Goal: Transaction & Acquisition: Purchase product/service

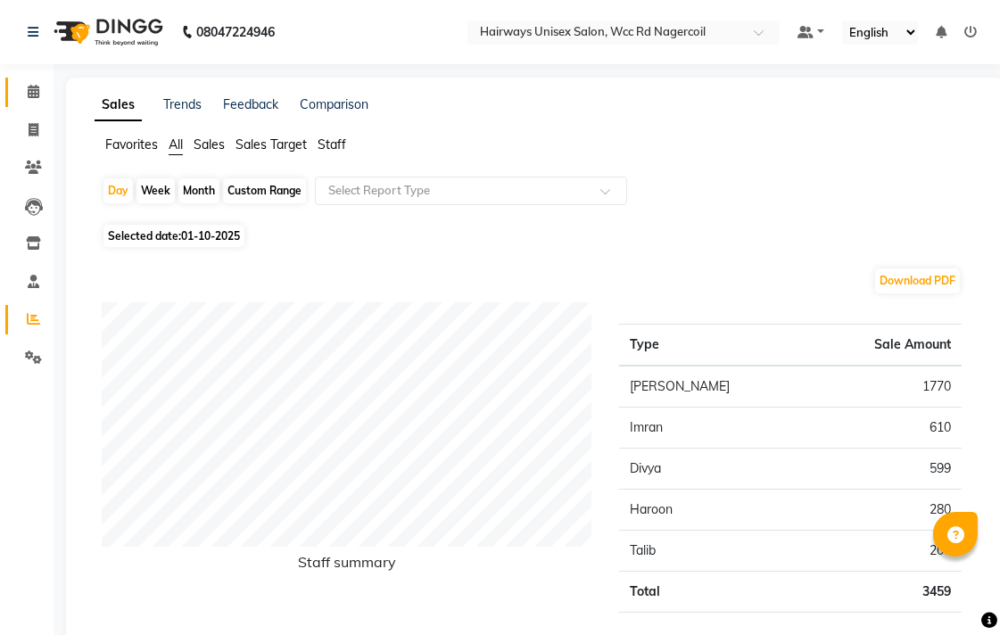
click at [28, 78] on link "Calendar" at bounding box center [26, 92] width 43 height 29
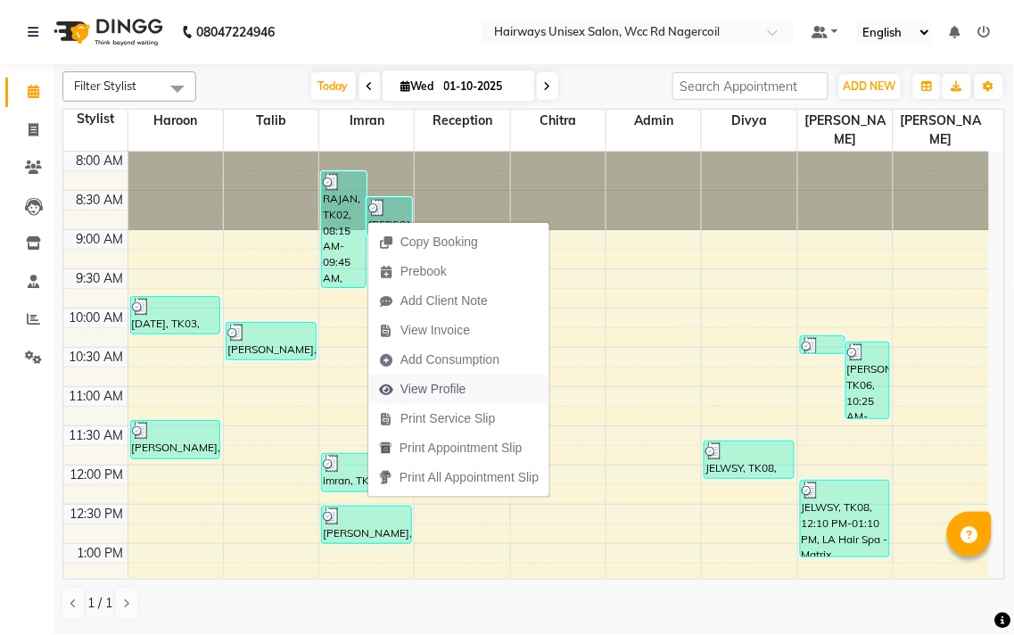
click at [447, 385] on span "View Profile" at bounding box center [433, 389] width 66 height 19
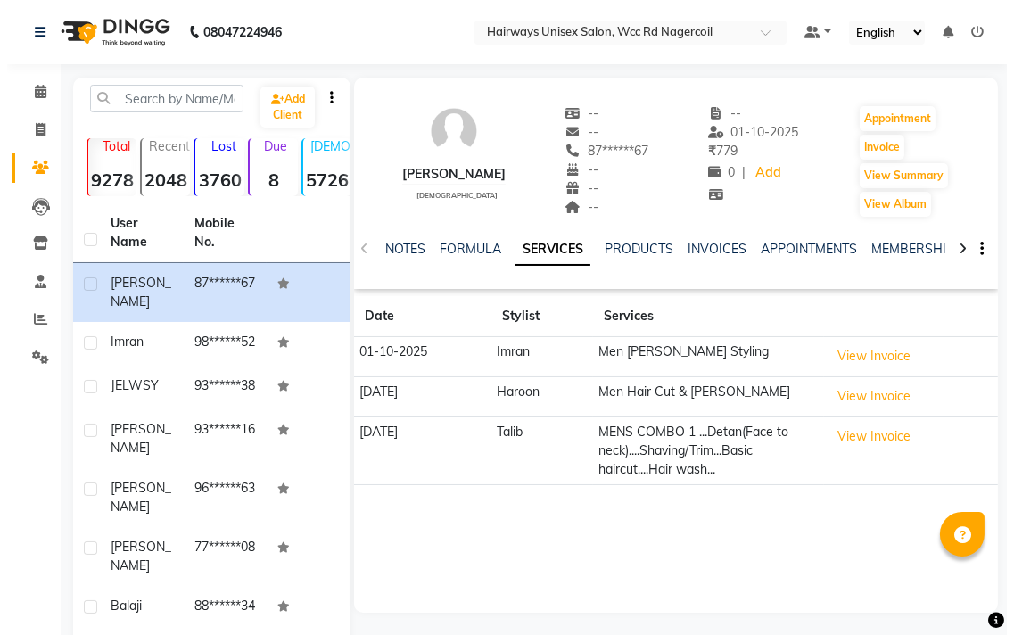
scroll to position [99, 0]
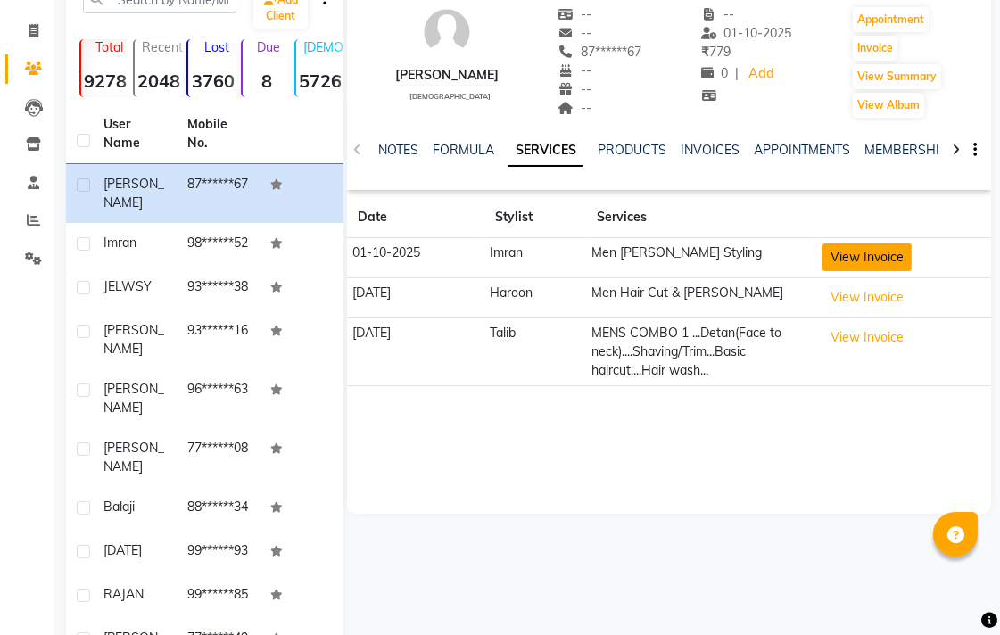
click at [893, 251] on button "View Invoice" at bounding box center [866, 257] width 89 height 28
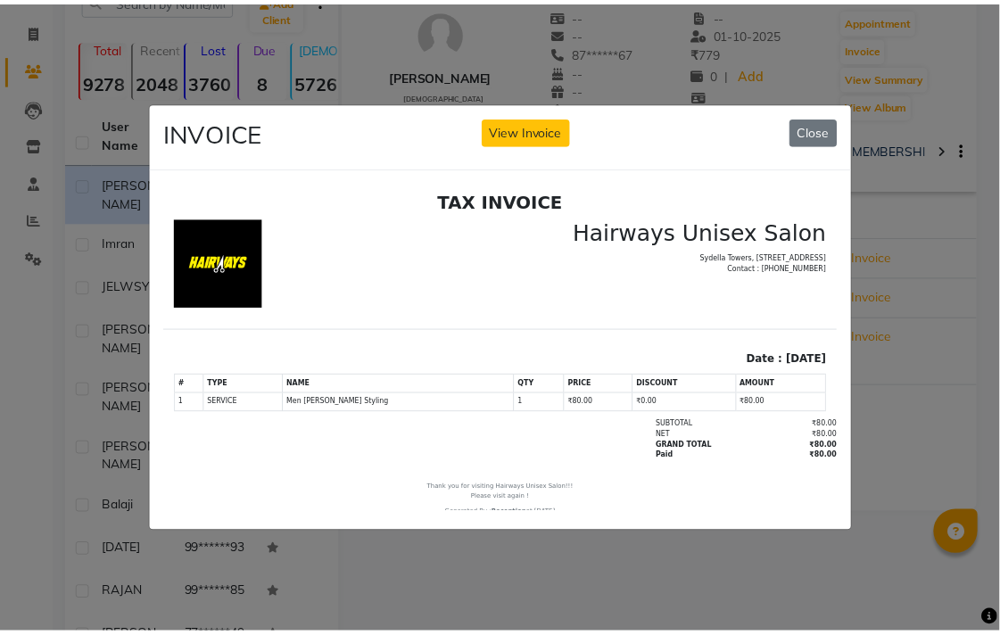
scroll to position [0, 0]
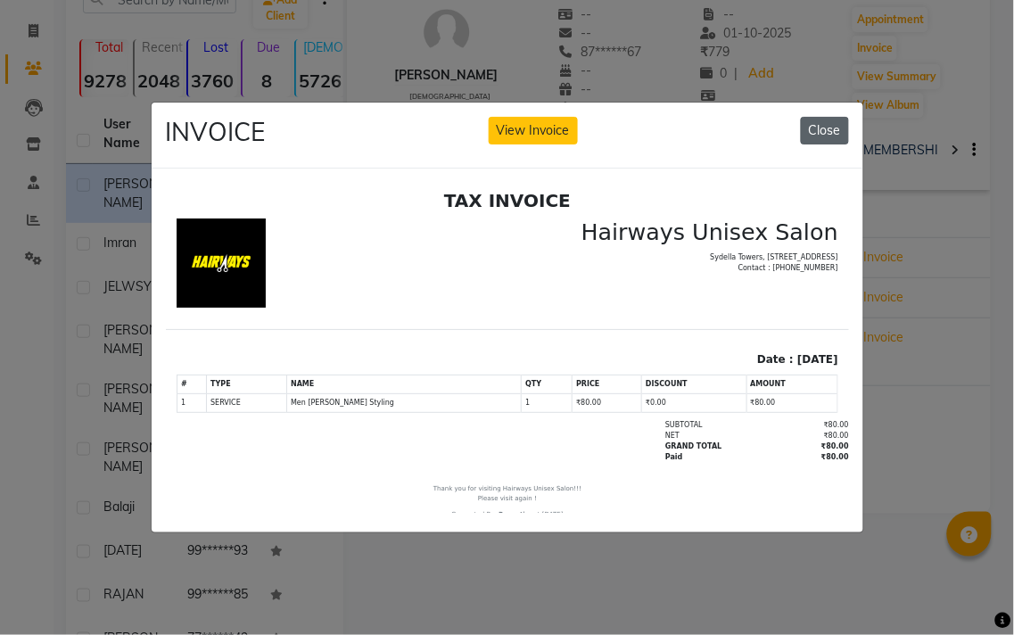
click at [843, 118] on button "Close" at bounding box center [825, 131] width 48 height 28
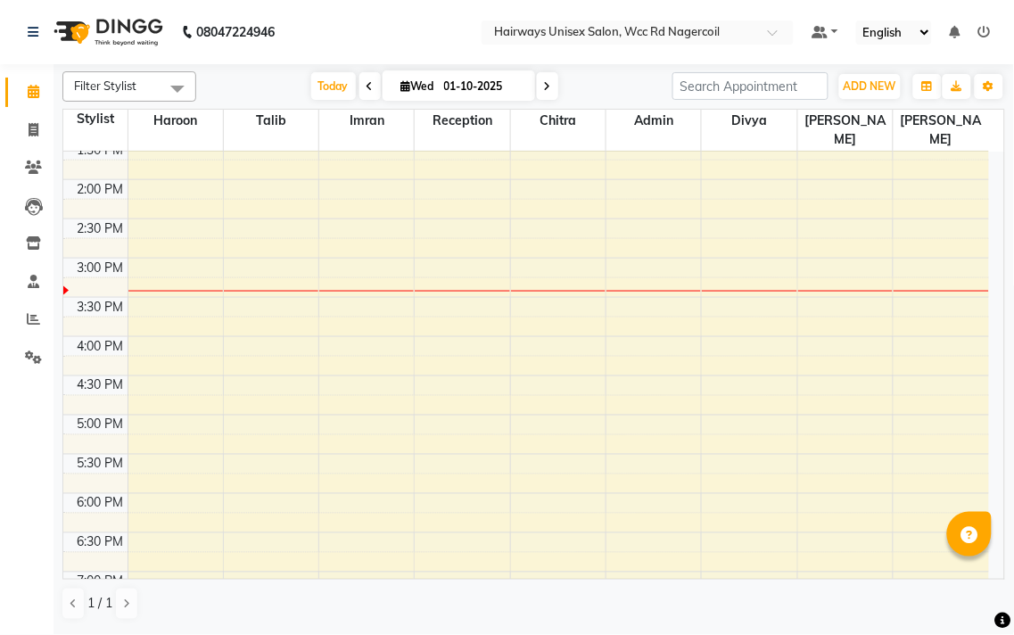
scroll to position [246, 0]
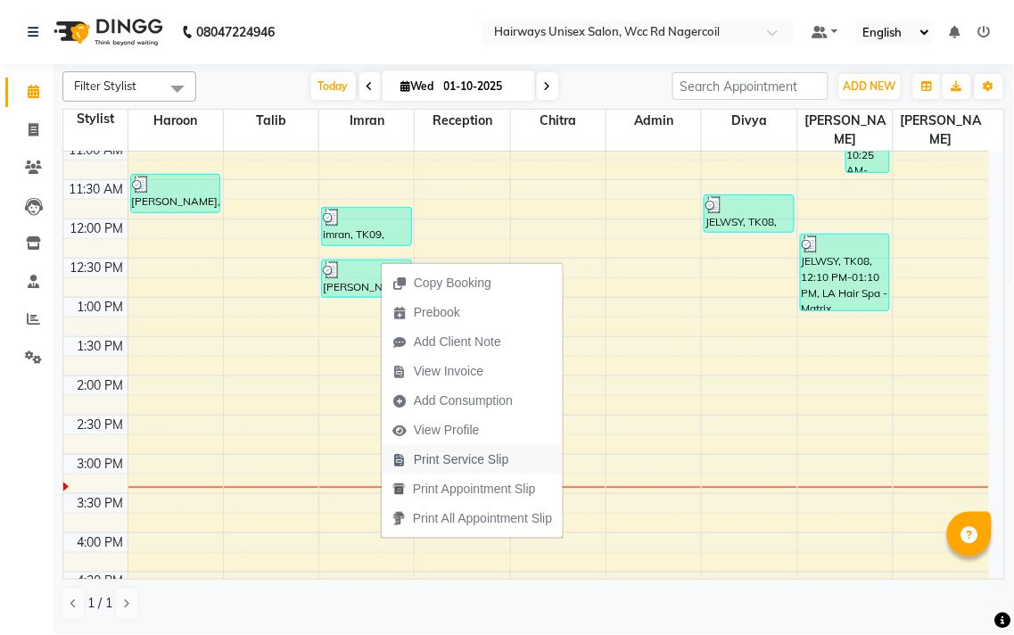
click at [451, 449] on span "Print Service Slip" at bounding box center [451, 459] width 138 height 29
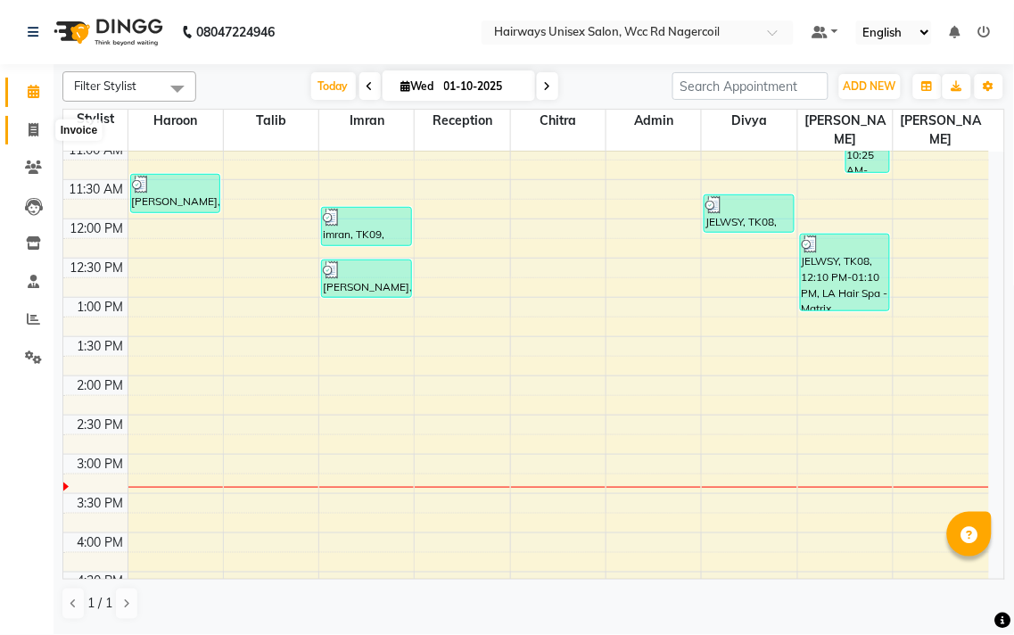
click at [25, 131] on span at bounding box center [33, 130] width 31 height 21
select select "service"
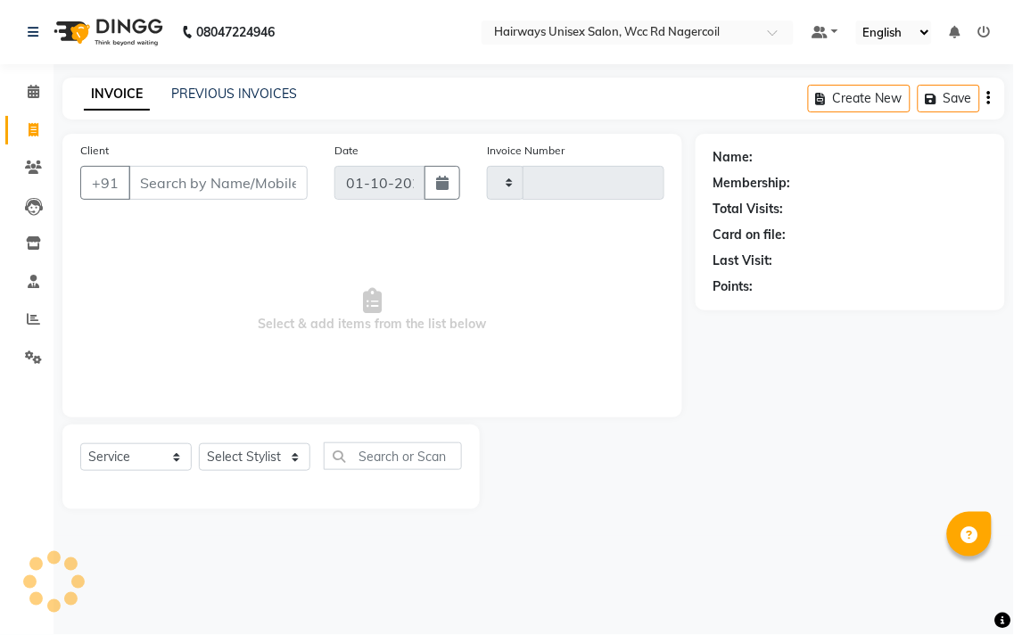
type input "7704"
select select "6523"
click at [293, 465] on select "Select Stylist Admin Chitra divya [PERSON_NAME] [PERSON_NAME] Reception [PERSON…" at bounding box center [254, 457] width 111 height 28
select select "49914"
click at [199, 444] on select "Select Stylist Admin Chitra divya [PERSON_NAME] [PERSON_NAME] Reception [PERSON…" at bounding box center [254, 457] width 111 height 28
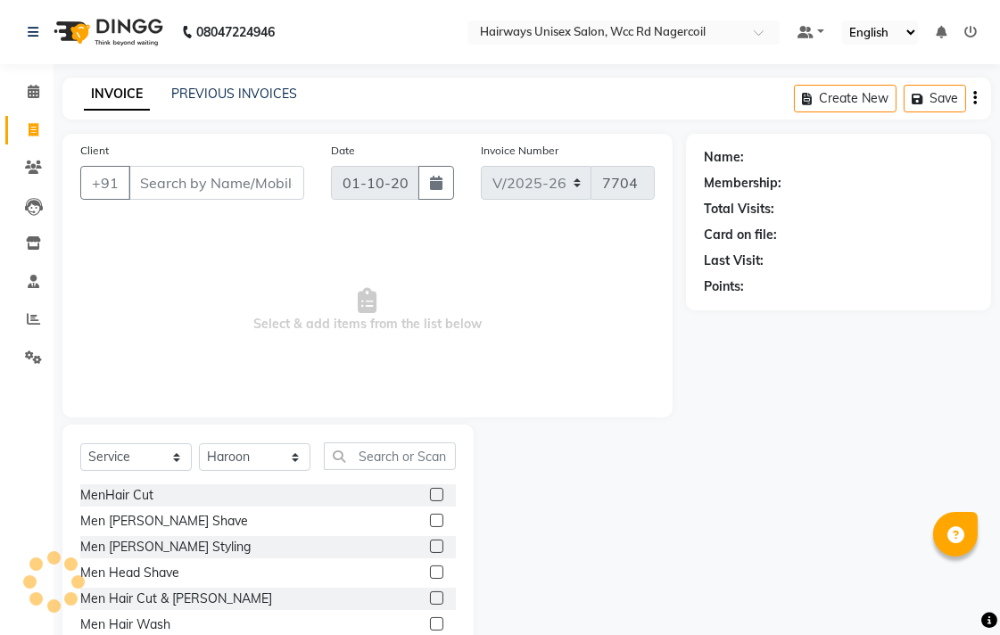
click at [430, 515] on label at bounding box center [436, 520] width 13 height 13
click at [430, 515] on input "checkbox" at bounding box center [436, 521] width 12 height 12
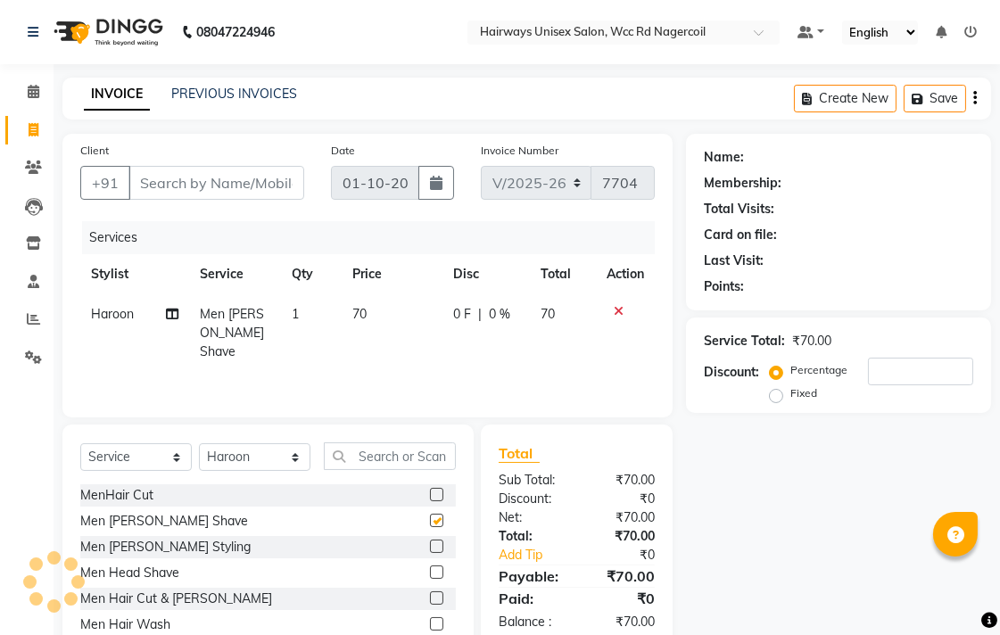
checkbox input "false"
click at [284, 188] on input "Client" at bounding box center [216, 183] width 176 height 34
type input "9"
type input "0"
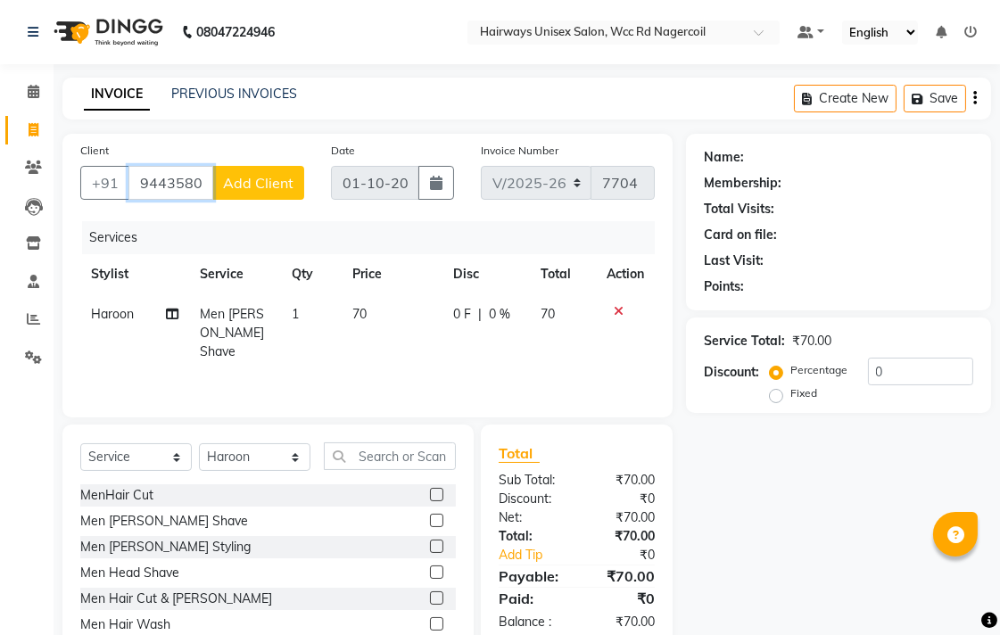
type input "9443580963"
click at [257, 187] on span "Add Client" at bounding box center [258, 183] width 70 height 18
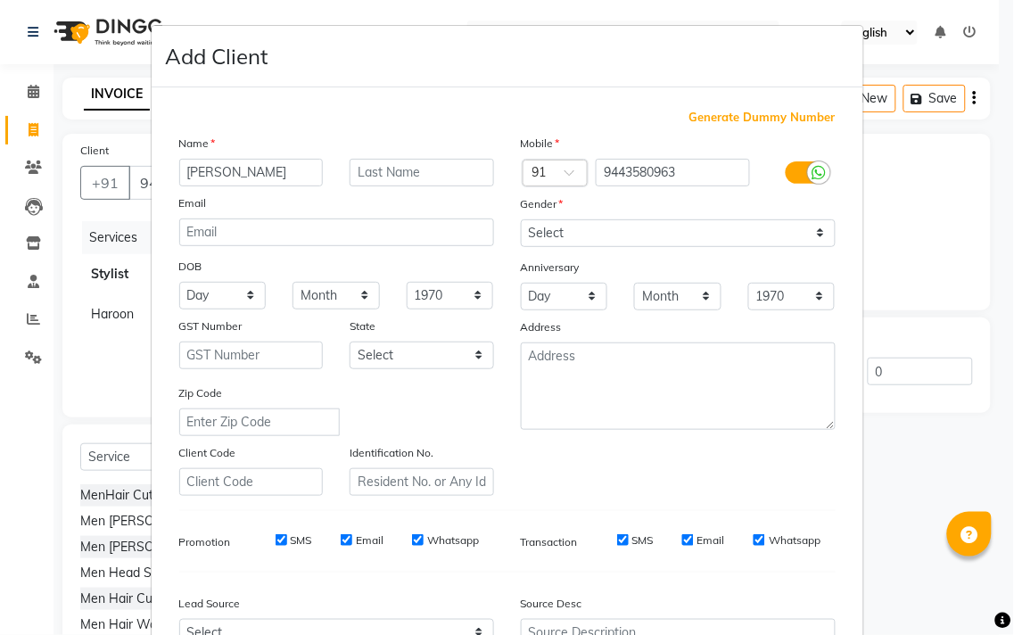
type input "[PERSON_NAME]"
click at [637, 228] on select "Select [DEMOGRAPHIC_DATA] [DEMOGRAPHIC_DATA] Other Prefer Not To Say" at bounding box center [678, 233] width 315 height 28
select select "[DEMOGRAPHIC_DATA]"
click at [521, 219] on select "Select [DEMOGRAPHIC_DATA] [DEMOGRAPHIC_DATA] Other Prefer Not To Say" at bounding box center [678, 233] width 315 height 28
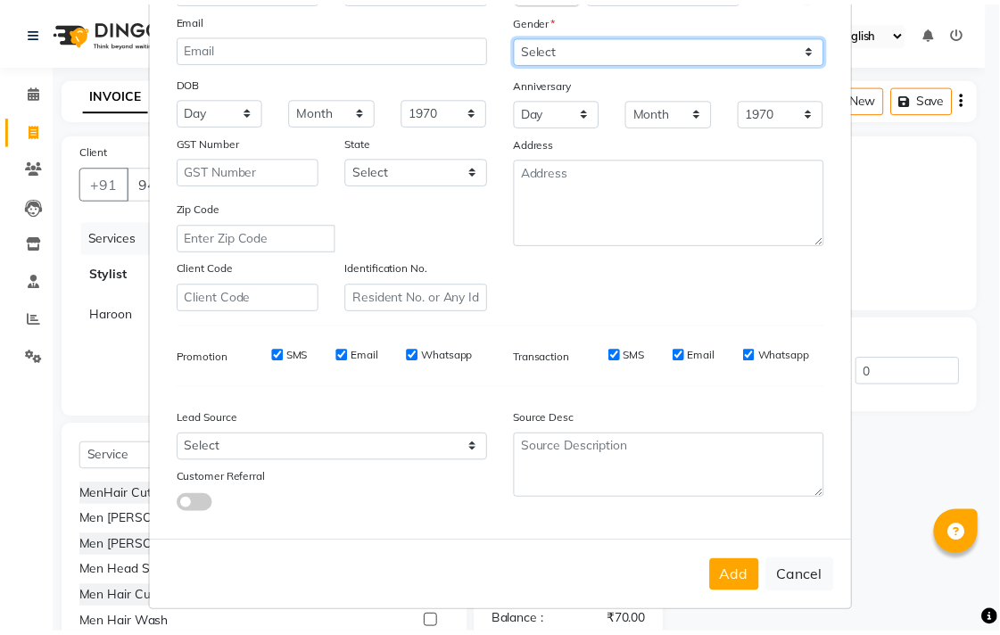
scroll to position [189, 0]
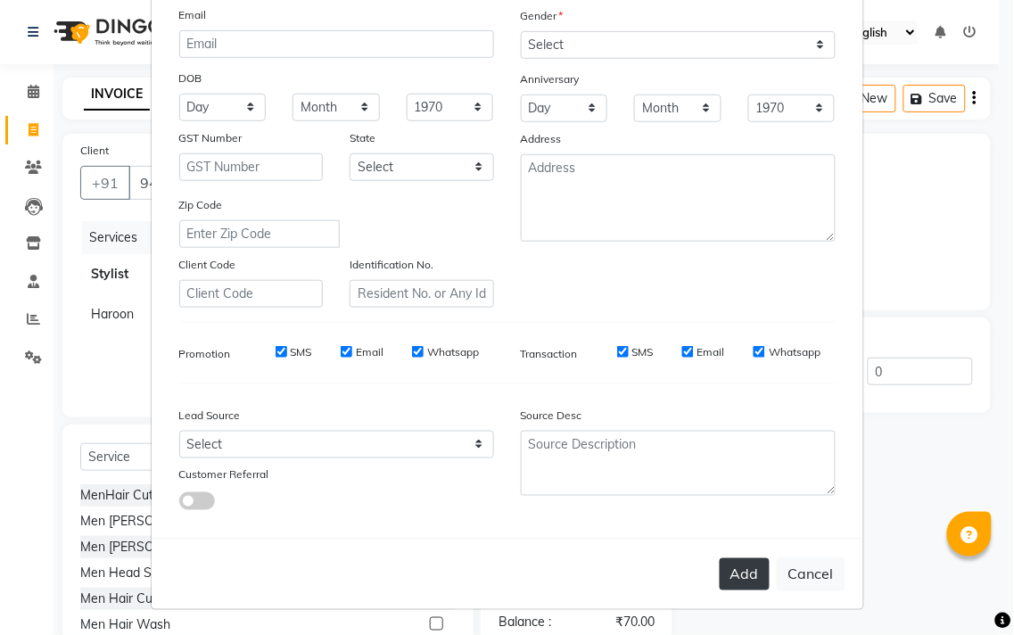
click at [736, 568] on button "Add" at bounding box center [745, 574] width 50 height 32
type input "94******63"
select select
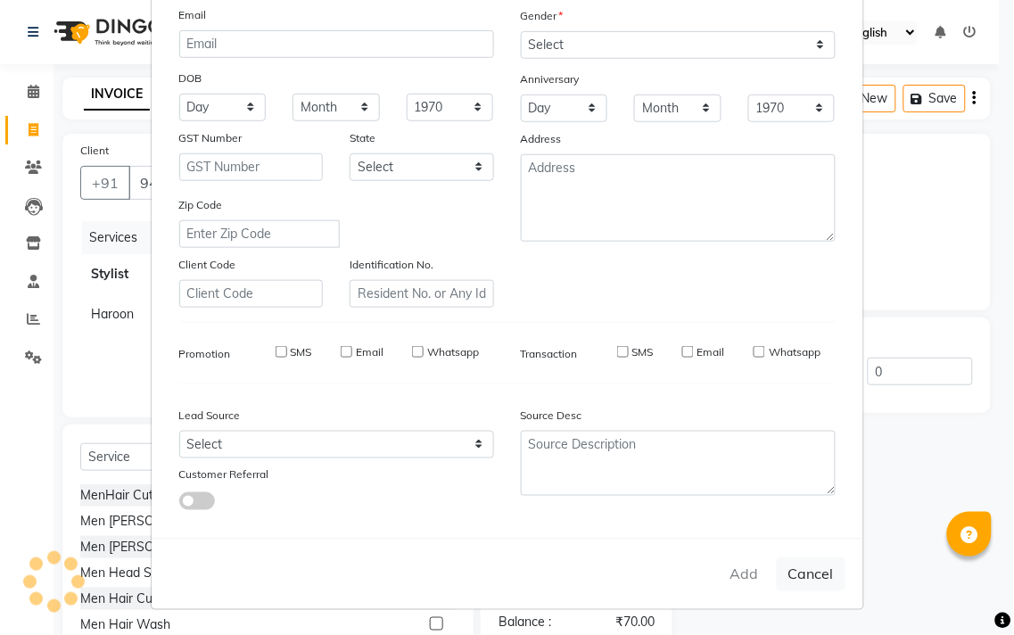
select select
checkbox input "false"
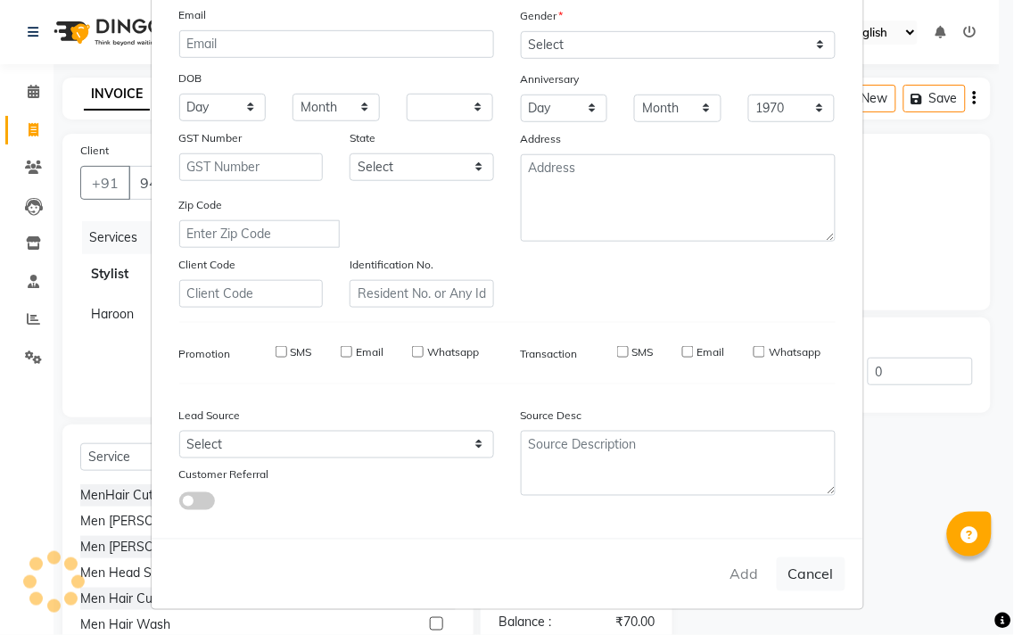
checkbox input "false"
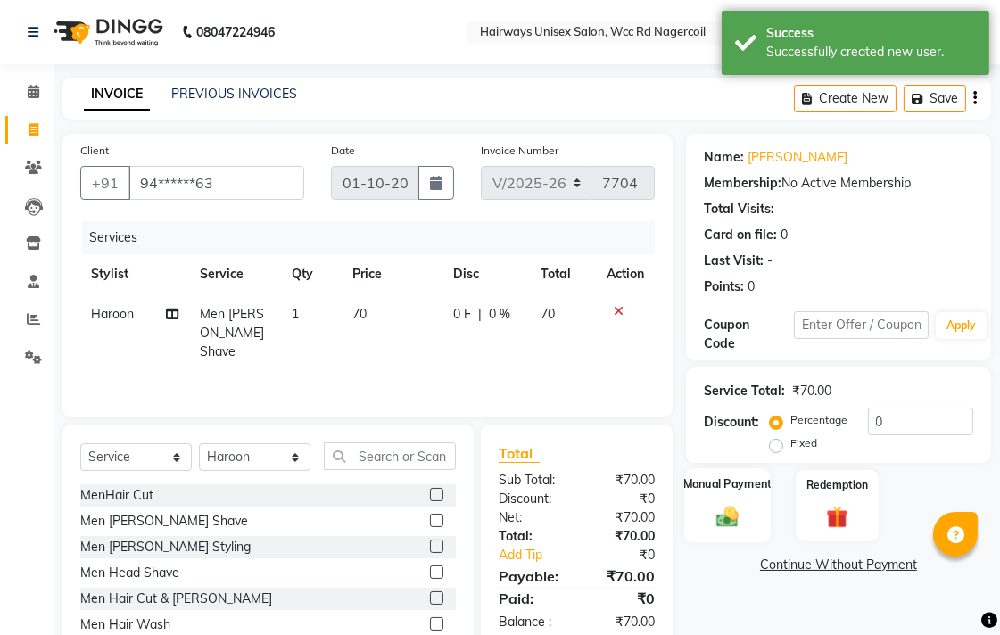
click at [742, 493] on div "Manual Payment" at bounding box center [727, 505] width 87 height 75
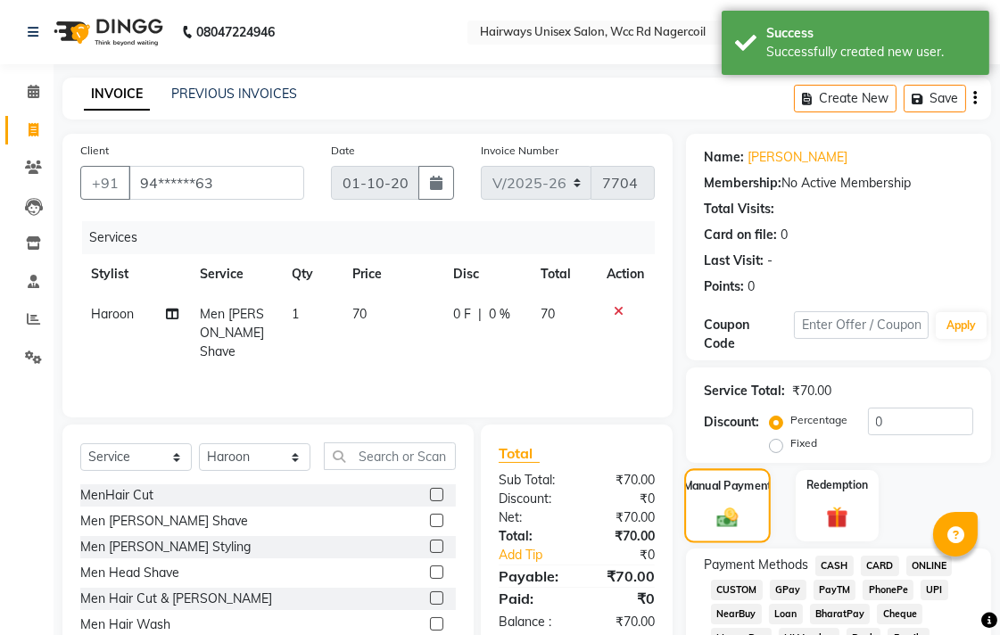
scroll to position [297, 0]
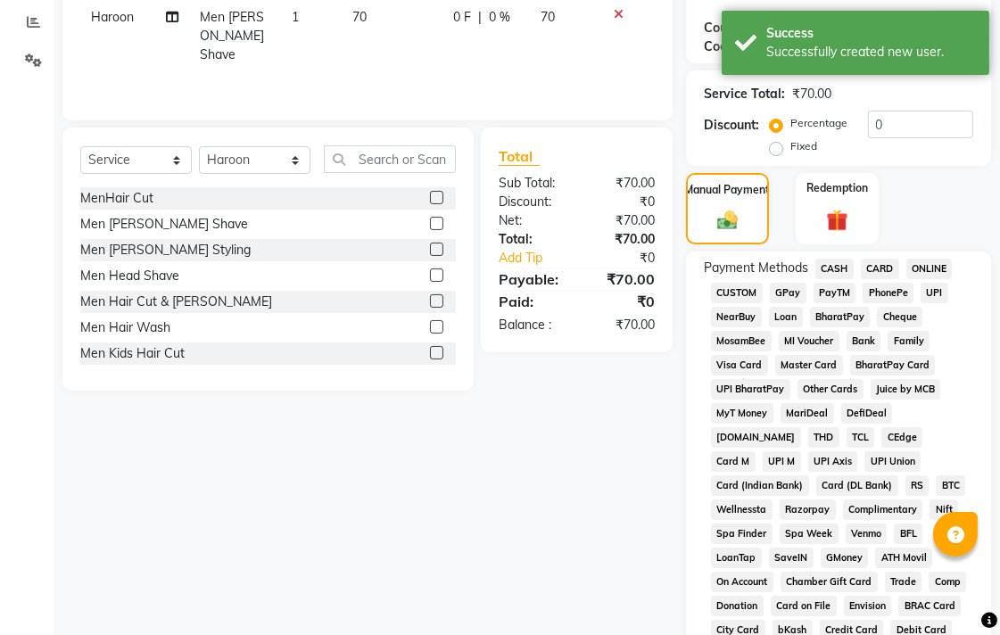
click at [840, 269] on span "CASH" at bounding box center [834, 269] width 38 height 21
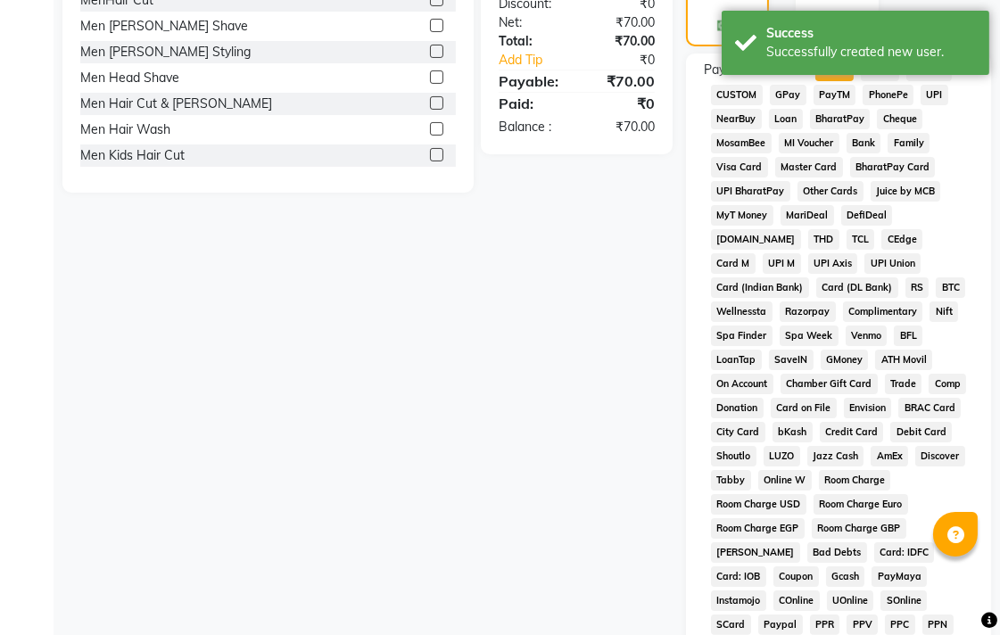
scroll to position [839, 0]
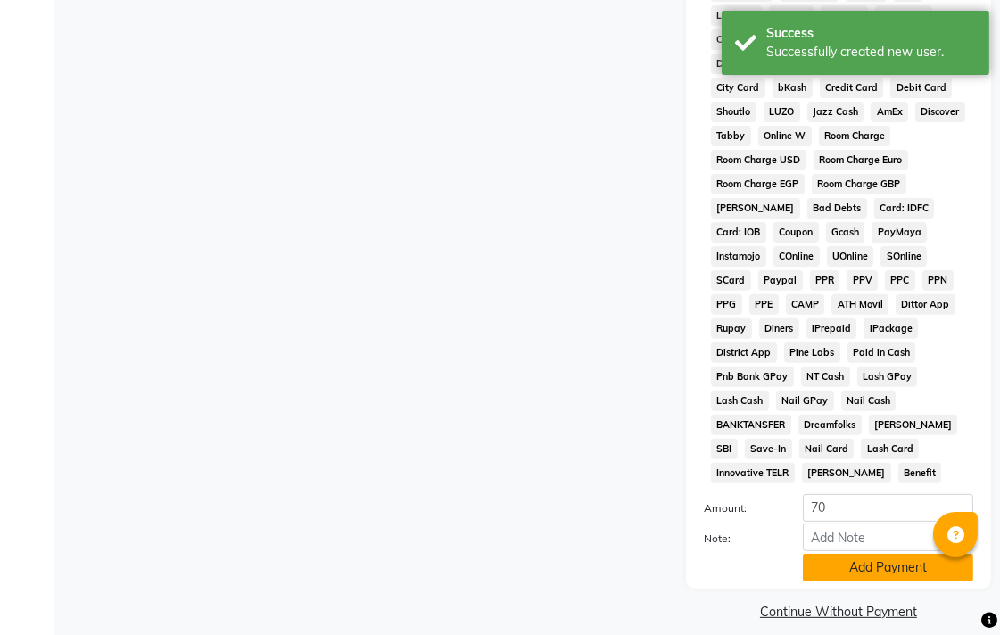
click at [821, 554] on button "Add Payment" at bounding box center [888, 568] width 170 height 28
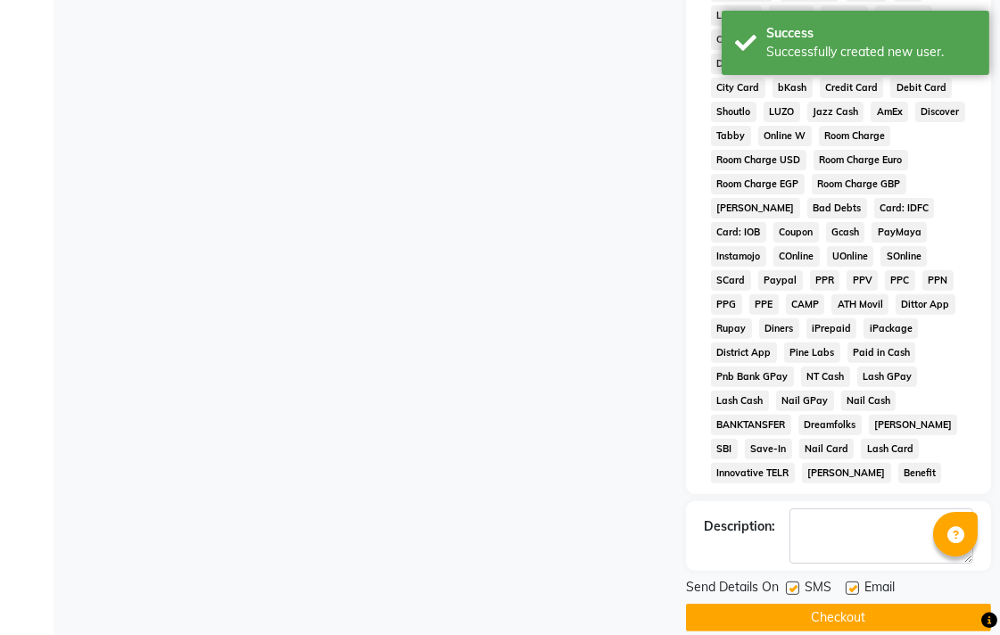
click at [828, 604] on button "Checkout" at bounding box center [838, 618] width 305 height 28
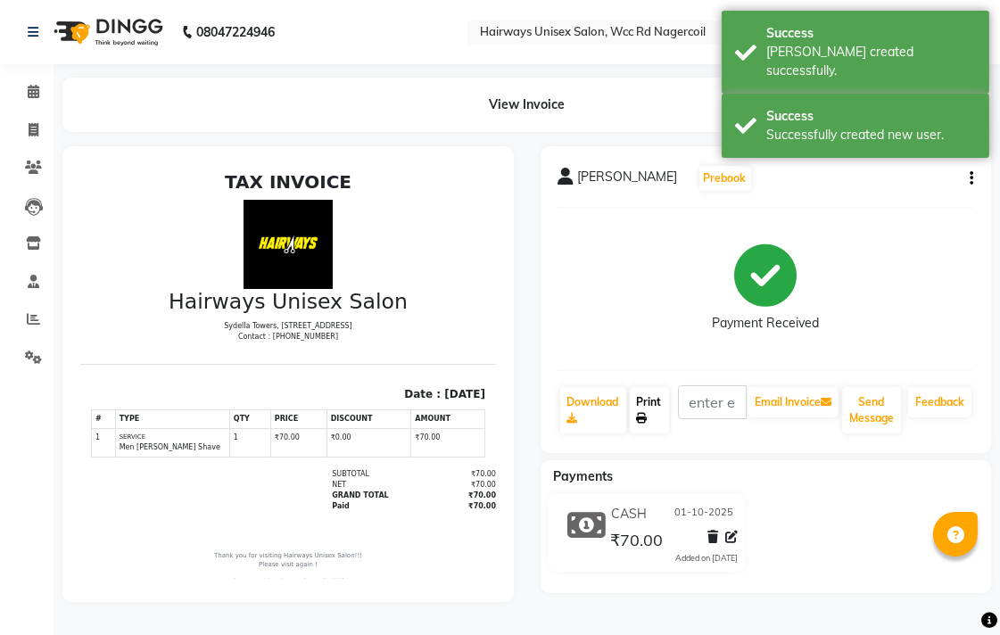
click at [646, 413] on icon at bounding box center [642, 418] width 11 height 11
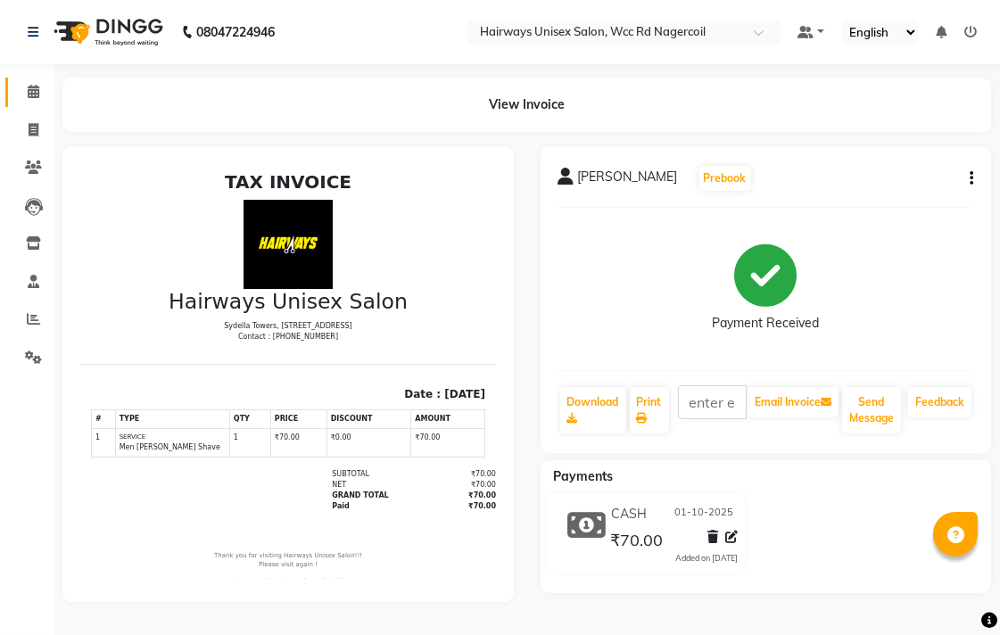
click at [38, 80] on link "Calendar" at bounding box center [26, 92] width 43 height 29
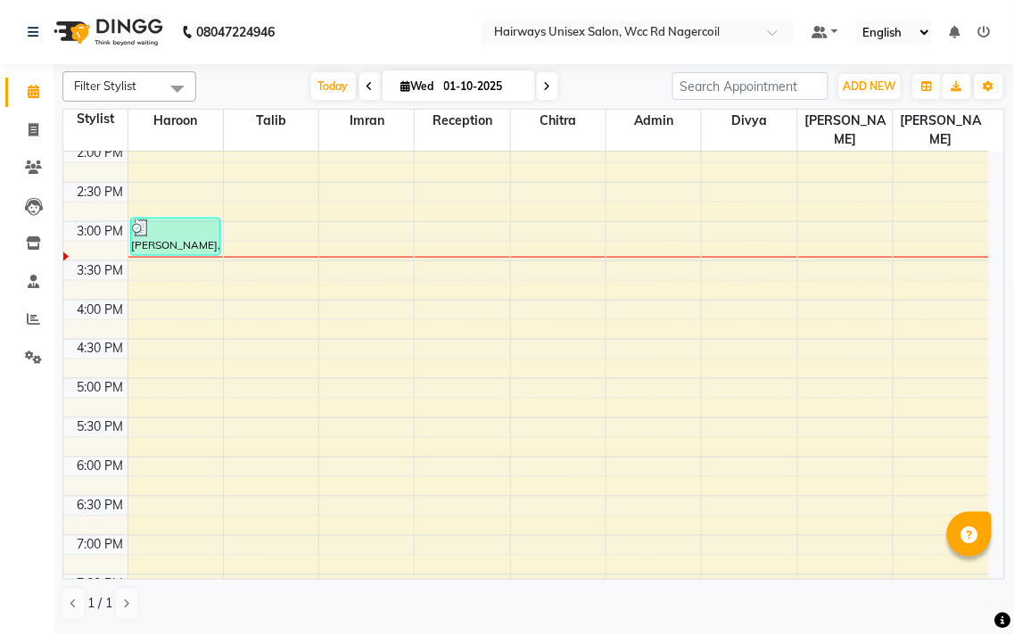
scroll to position [444, 0]
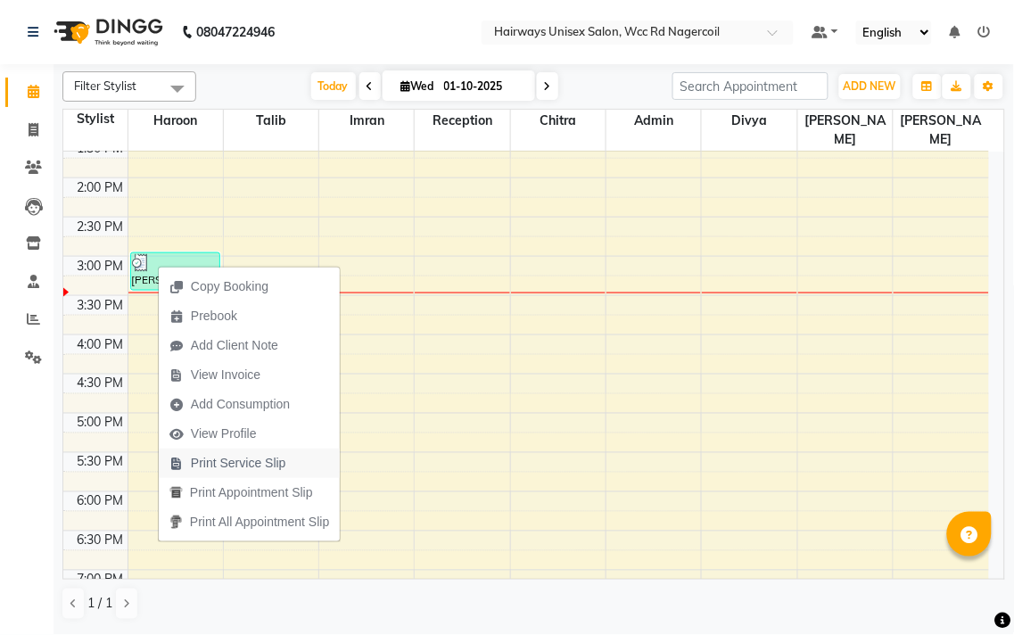
click at [226, 466] on span "Print Service Slip" at bounding box center [238, 463] width 95 height 19
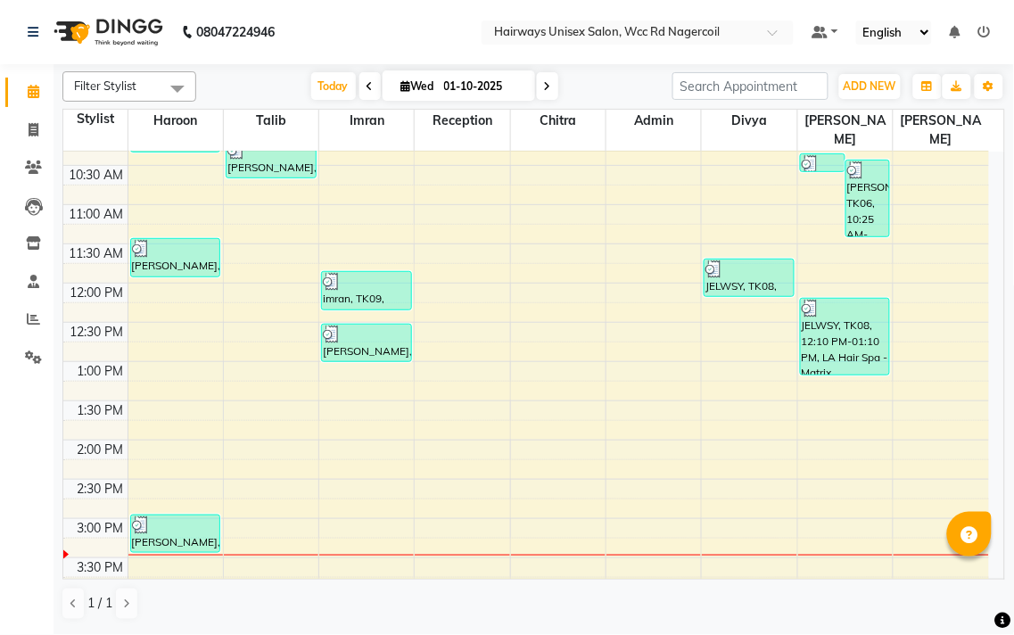
scroll to position [0, 0]
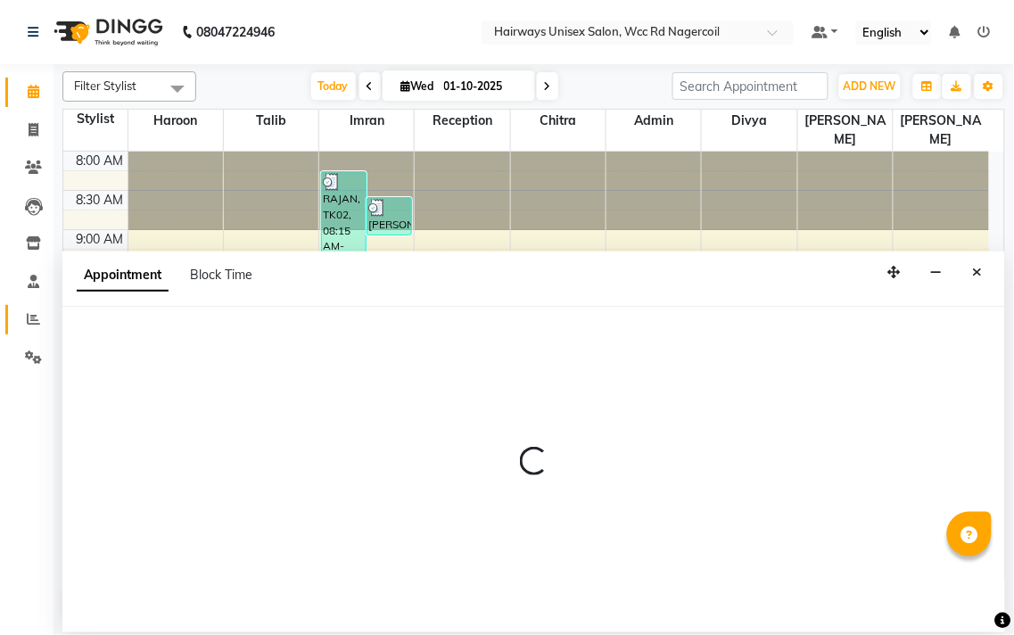
select select "49919"
select select "660"
select select "tentative"
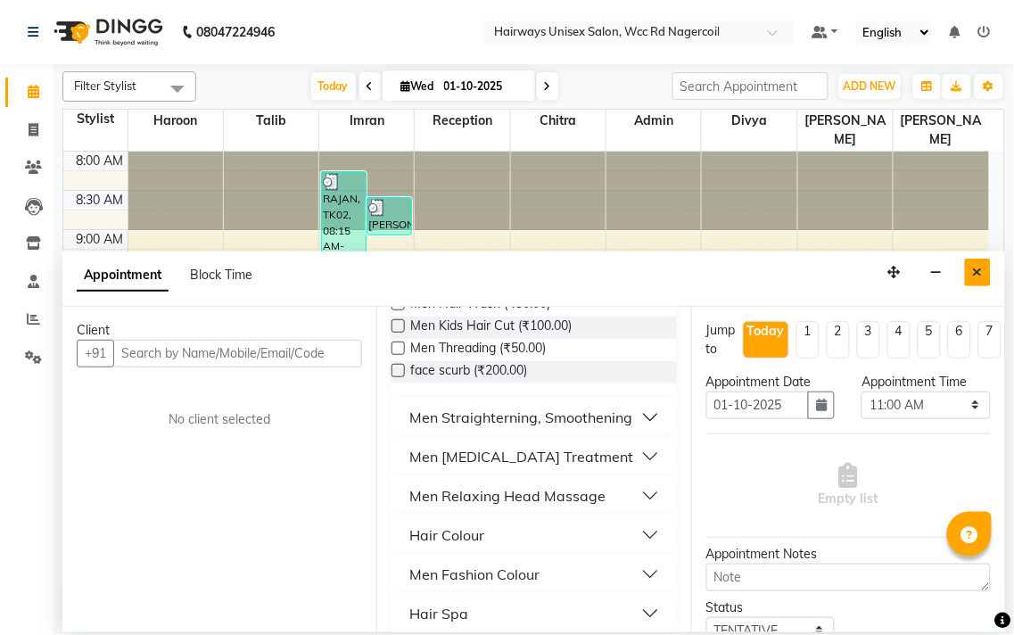
click at [966, 269] on button "Close" at bounding box center [978, 273] width 26 height 28
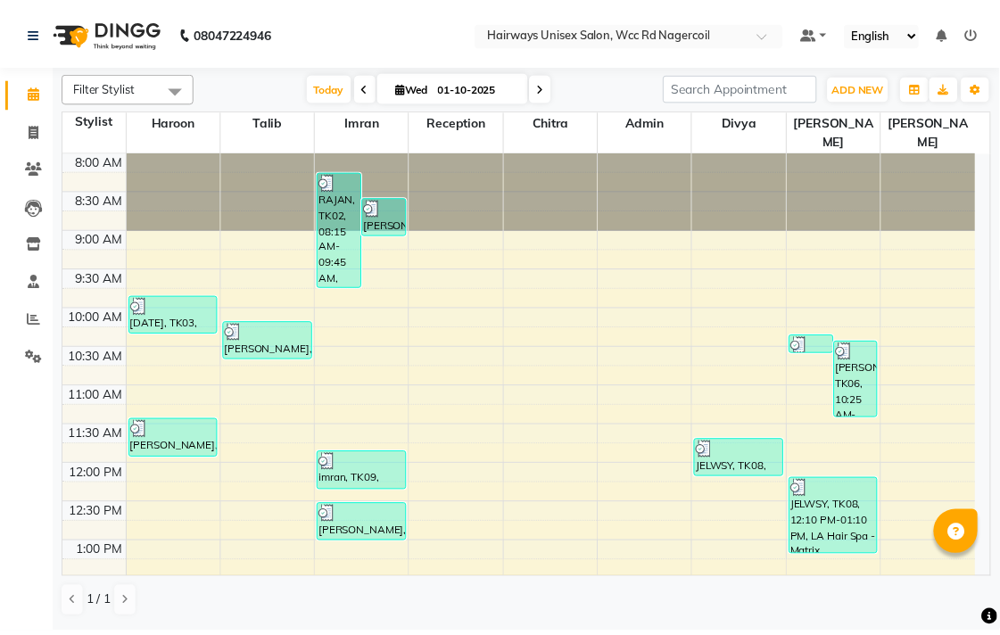
scroll to position [198, 0]
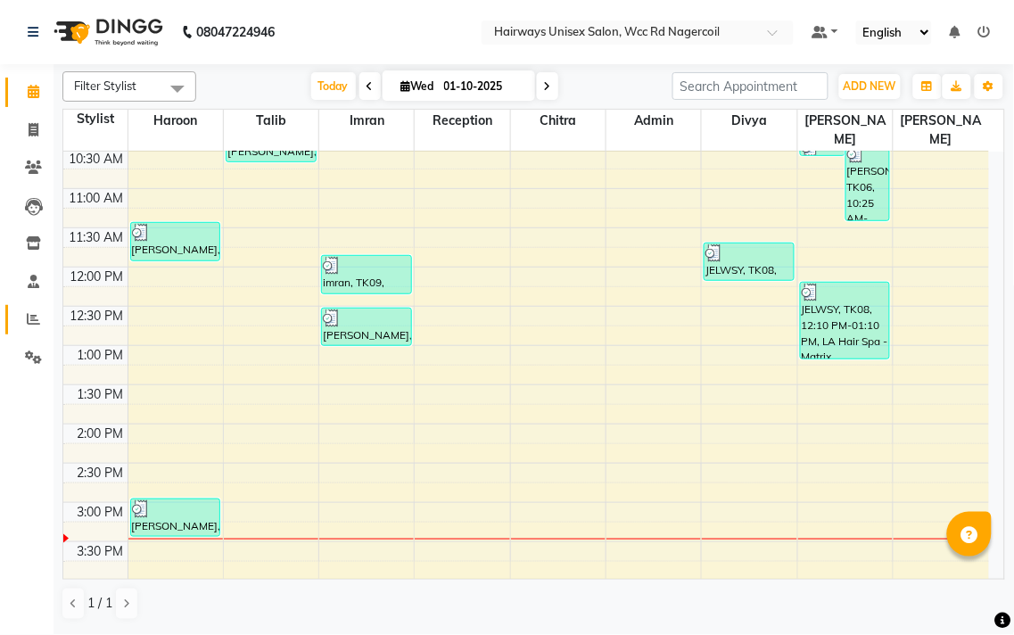
click at [37, 305] on link "Reports" at bounding box center [26, 319] width 43 height 29
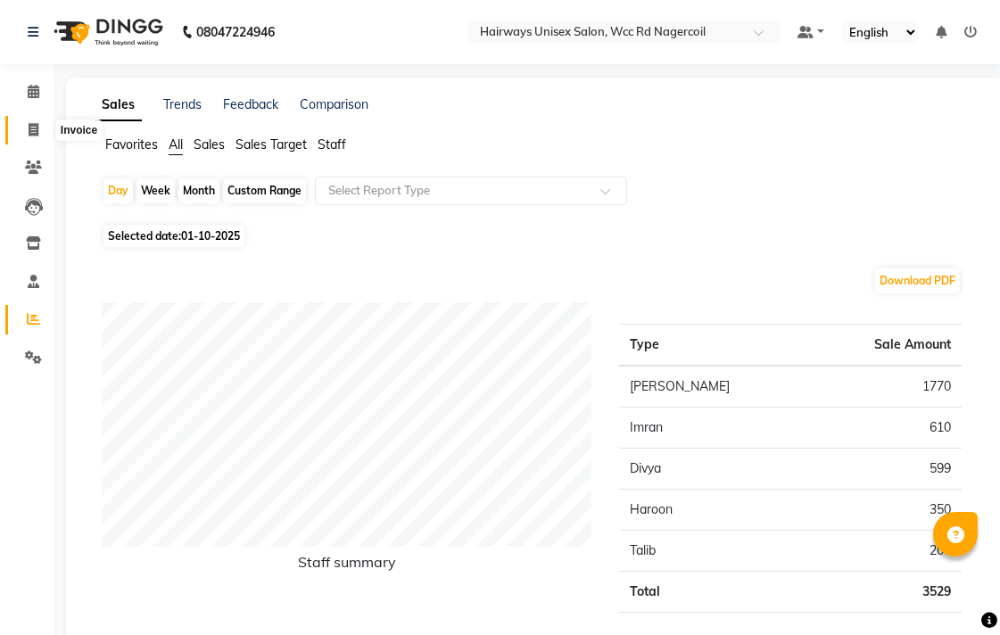
click at [37, 131] on icon at bounding box center [34, 129] width 10 height 13
select select "service"
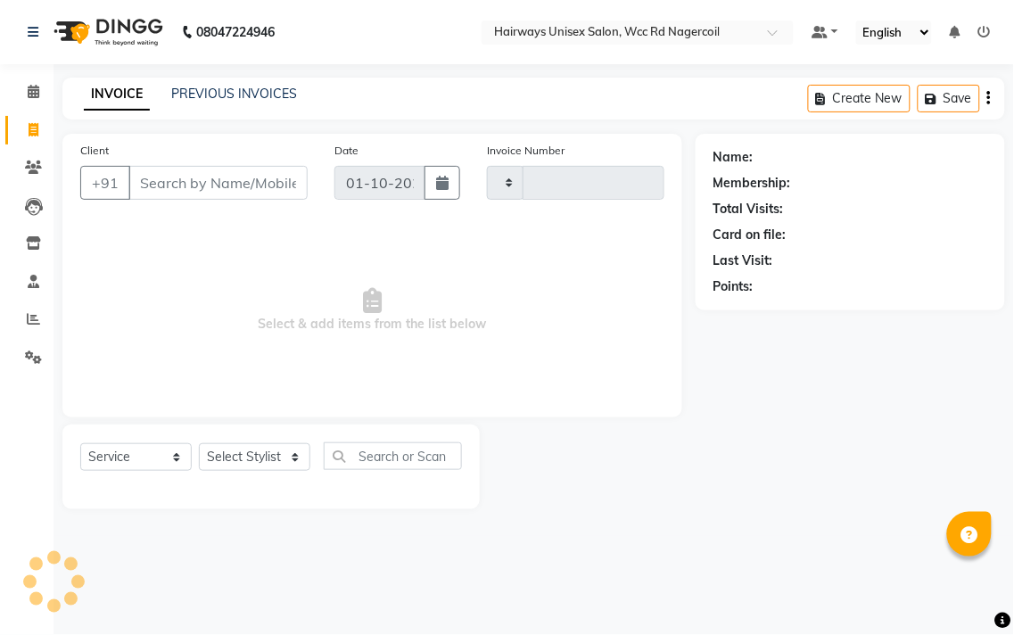
type input "7705"
select select "6523"
click at [290, 451] on select "Select Stylist Admin Chitra divya [PERSON_NAME] [PERSON_NAME] Reception [PERSON…" at bounding box center [254, 457] width 111 height 28
click at [754, 501] on div "Name: Membership: Total Visits: Card on file: Last Visit: Points:" at bounding box center [857, 321] width 323 height 375
click at [227, 460] on select "Select Stylist Admin Chitra divya [PERSON_NAME] [PERSON_NAME] Reception [PERSON…" at bounding box center [254, 457] width 111 height 28
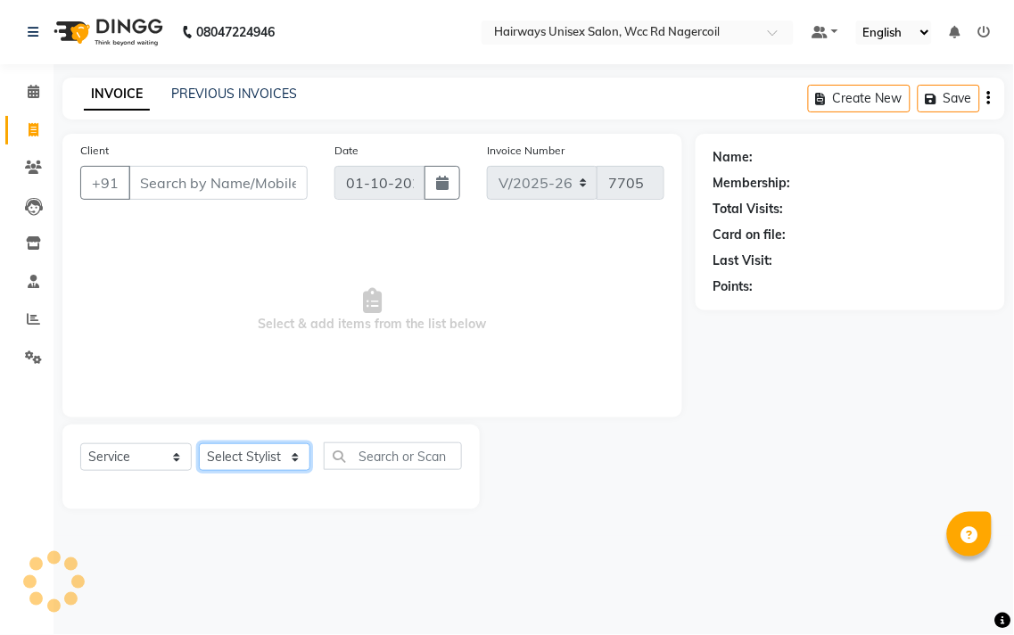
select select "49916"
click at [199, 444] on select "Select Stylist Admin Chitra divya [PERSON_NAME] [PERSON_NAME] Reception [PERSON…" at bounding box center [254, 457] width 111 height 28
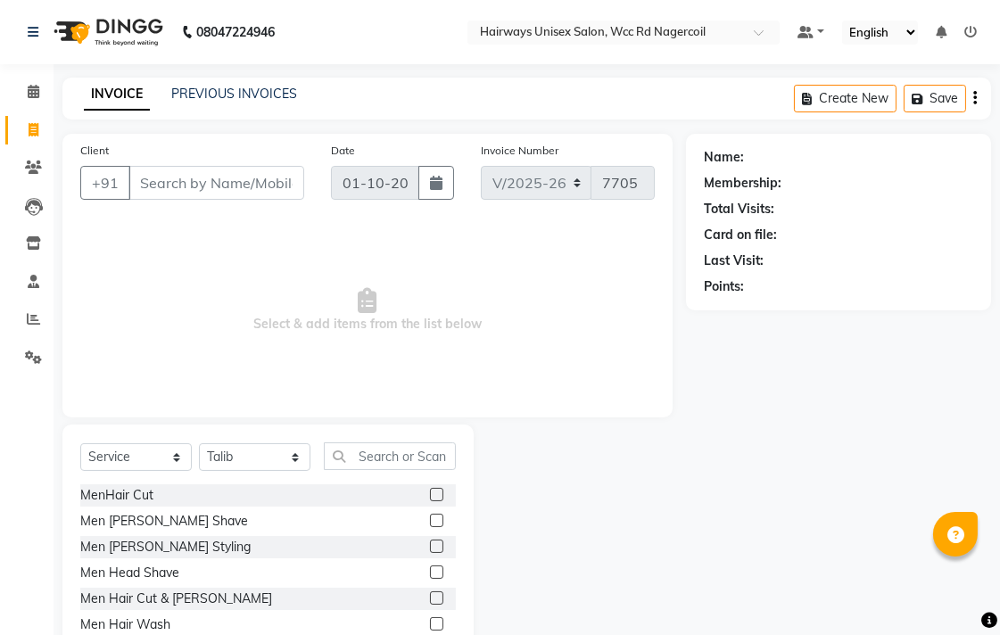
click at [430, 600] on label at bounding box center [436, 597] width 13 height 13
click at [430, 600] on input "checkbox" at bounding box center [436, 599] width 12 height 12
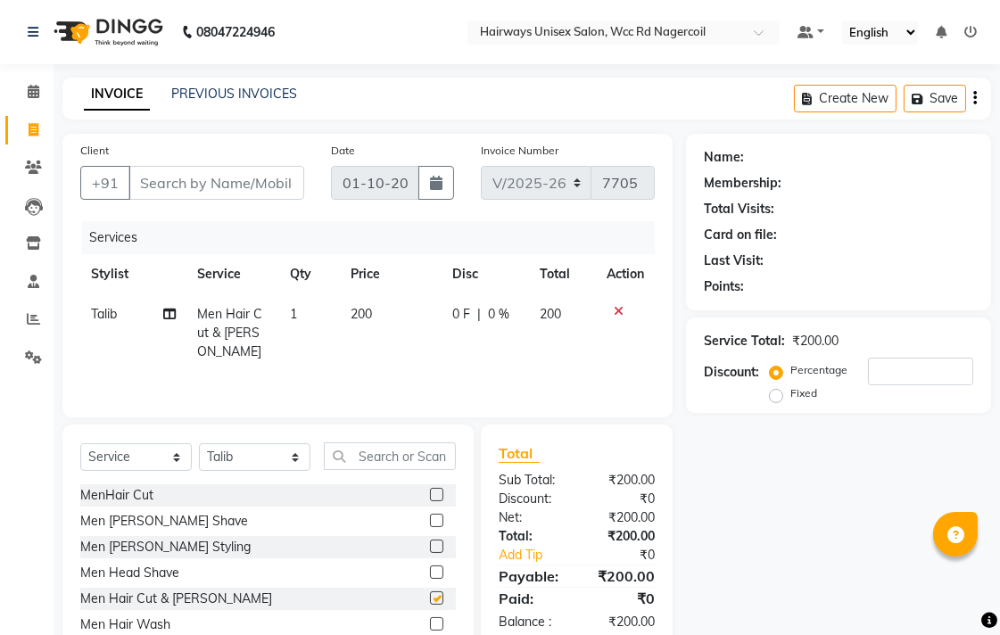
checkbox input "false"
click at [430, 625] on label at bounding box center [436, 623] width 13 height 13
click at [430, 625] on input "checkbox" at bounding box center [436, 625] width 12 height 12
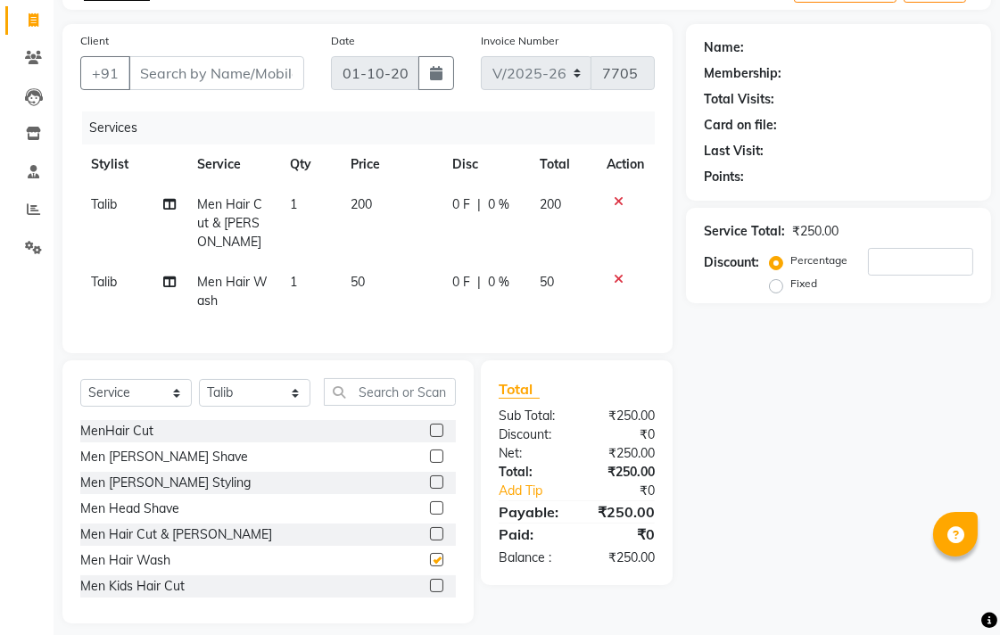
checkbox input "false"
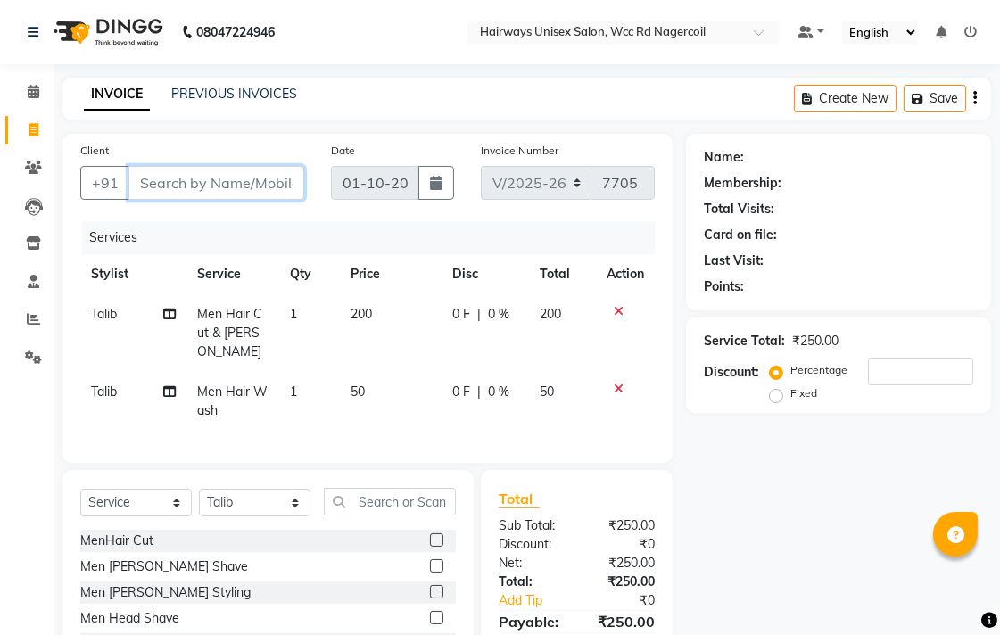
click at [233, 167] on input "Client" at bounding box center [216, 183] width 176 height 34
type input "8"
type input "0"
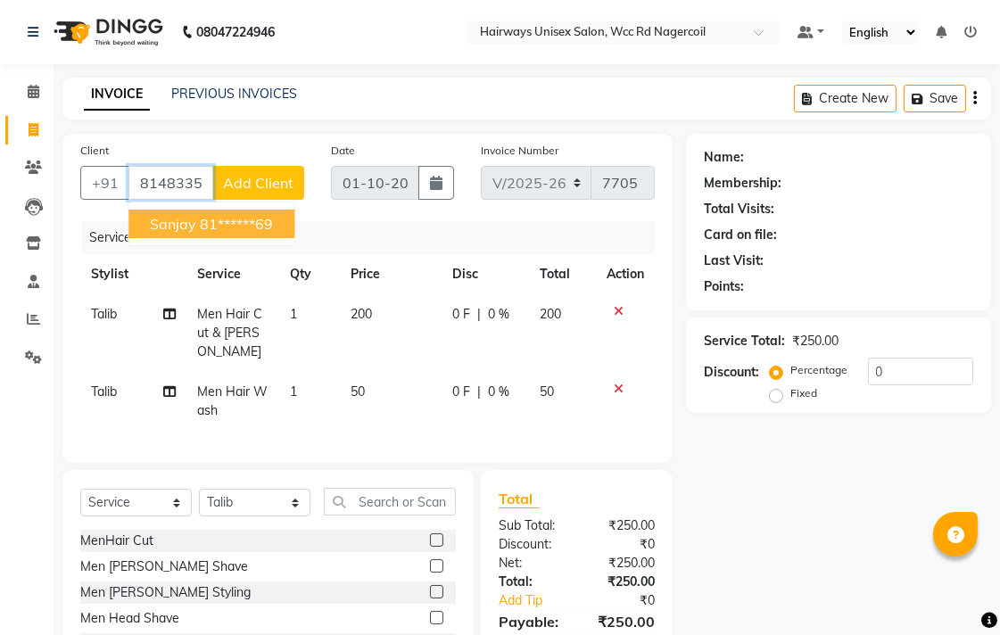
click at [236, 225] on ngb-highlight "81******69" at bounding box center [236, 224] width 73 height 18
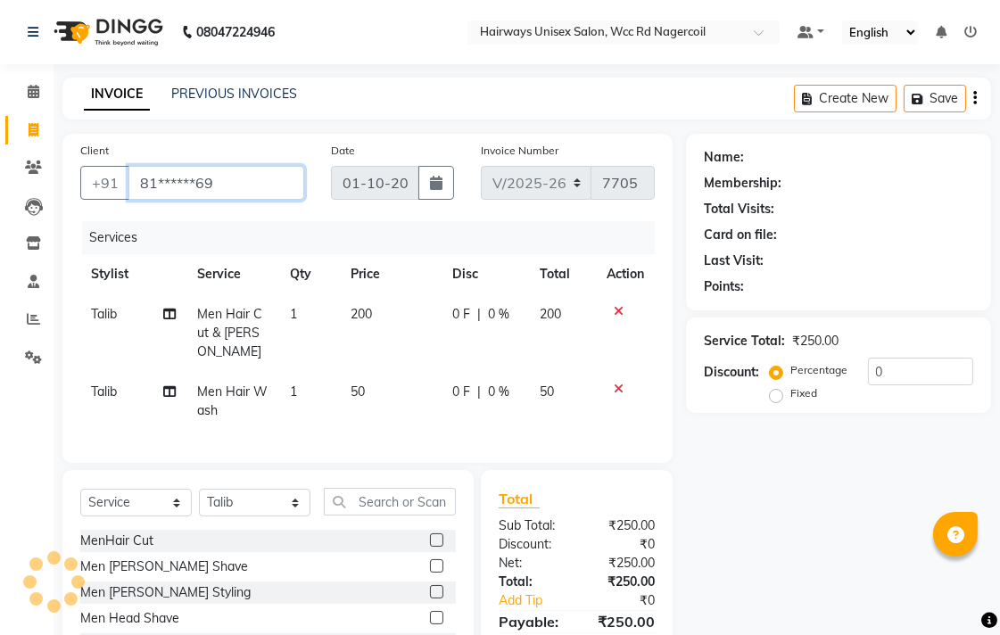
type input "81******69"
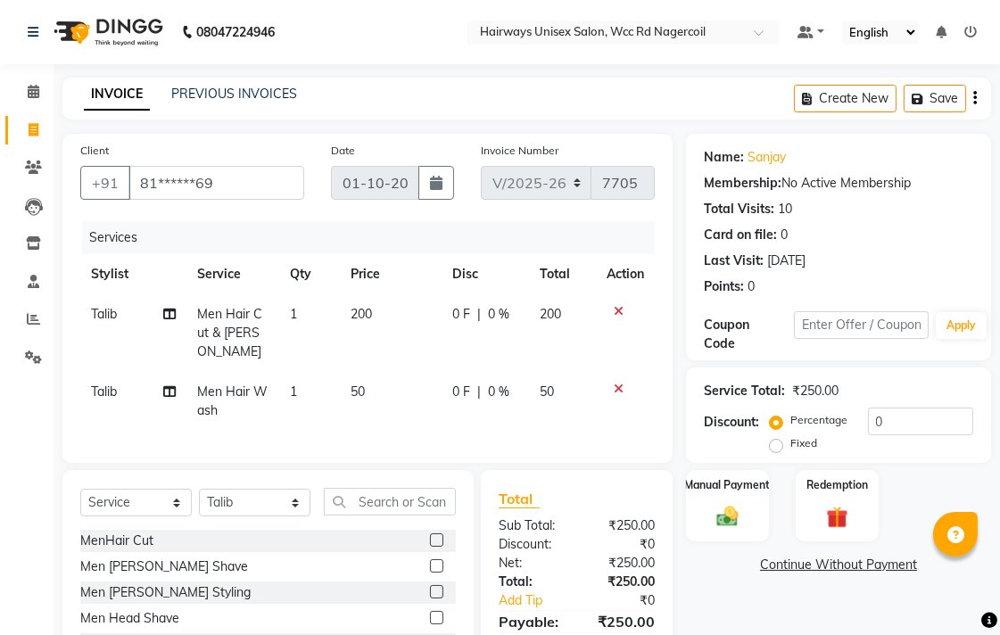
click at [697, 497] on div "Manual Payment" at bounding box center [727, 505] width 83 height 71
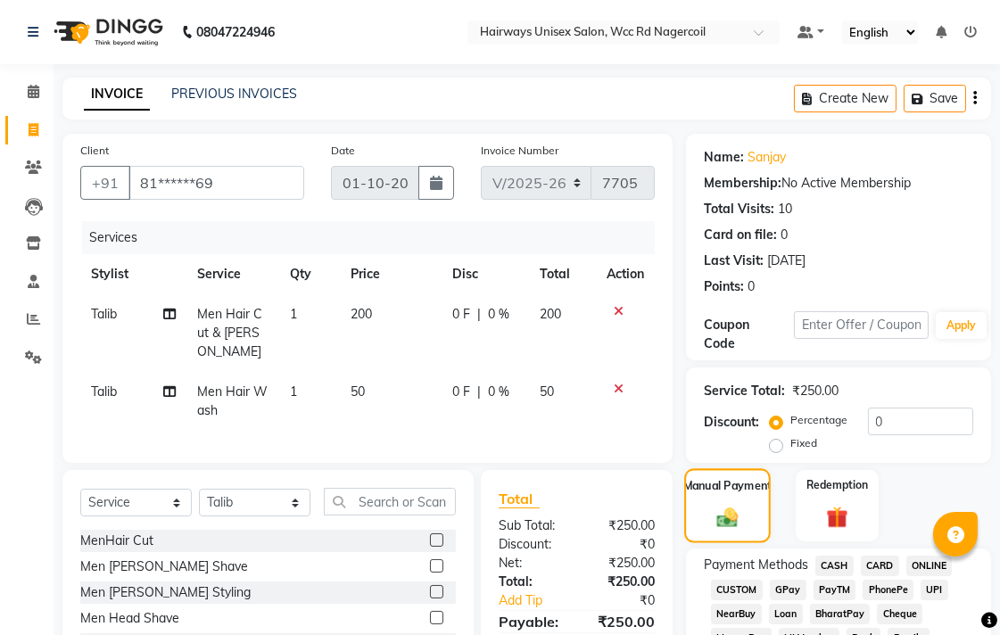
scroll to position [297, 0]
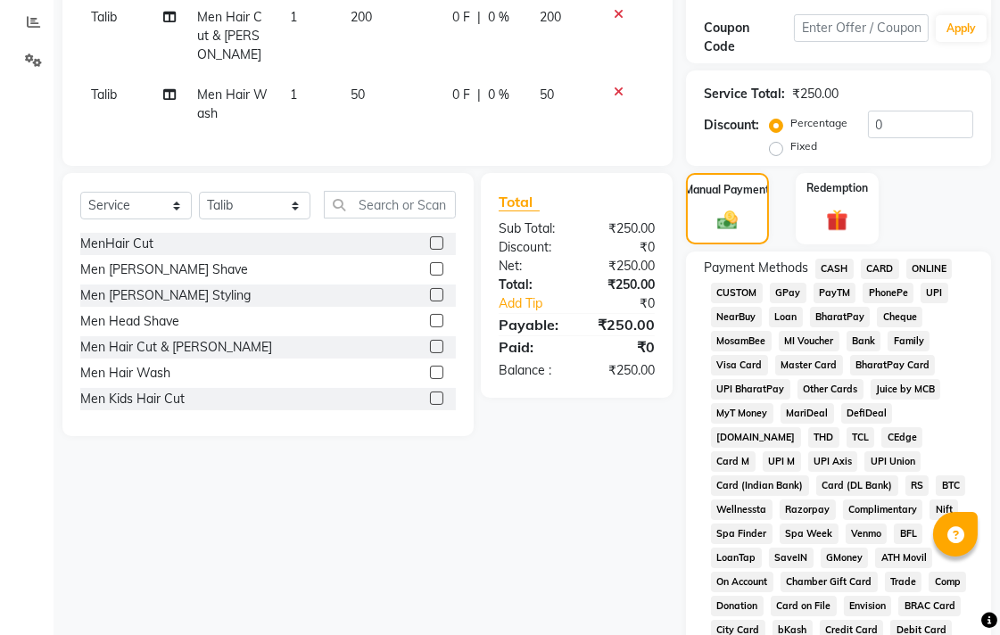
click at [932, 301] on span "UPI" at bounding box center [934, 293] width 28 height 21
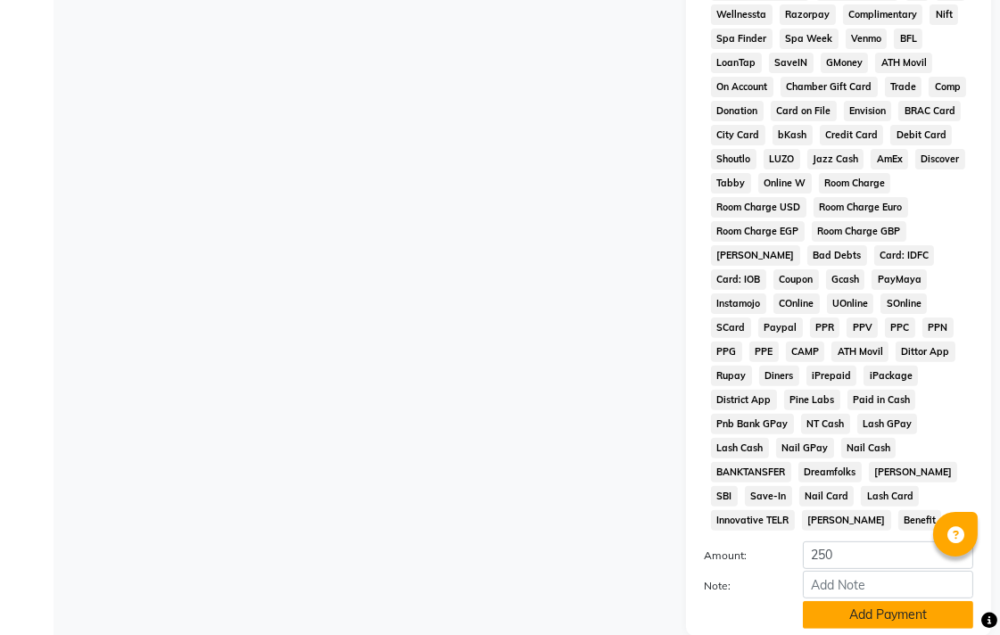
scroll to position [839, 0]
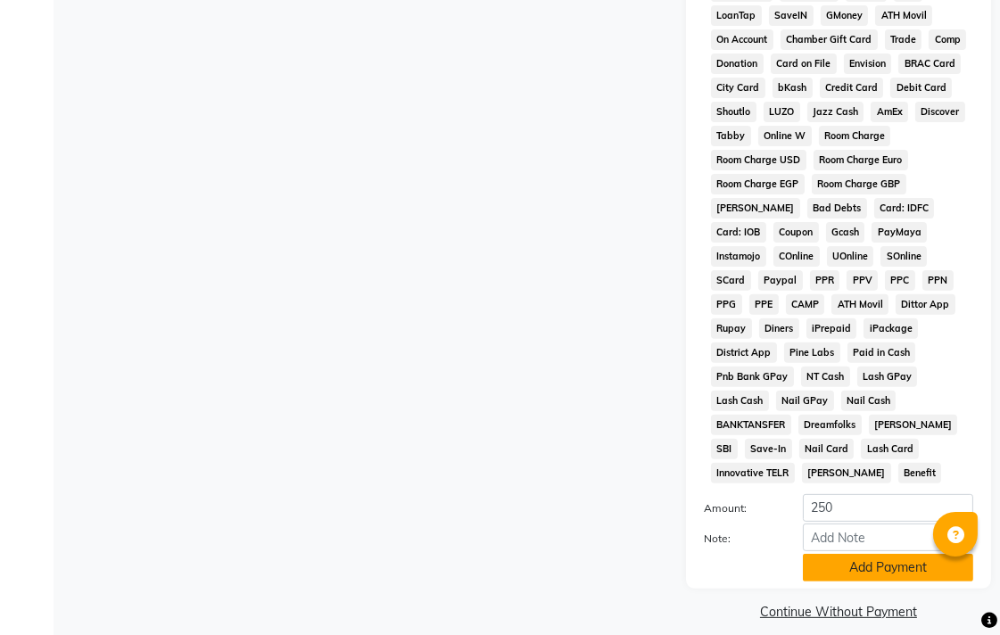
click at [903, 554] on button "Add Payment" at bounding box center [888, 568] width 170 height 28
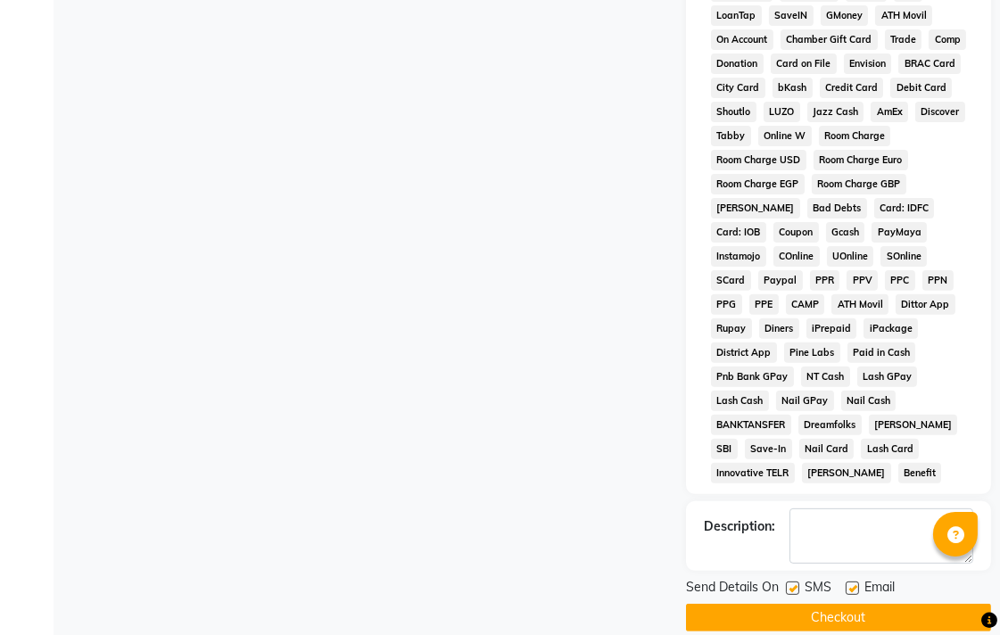
click at [890, 612] on button "Checkout" at bounding box center [838, 618] width 305 height 28
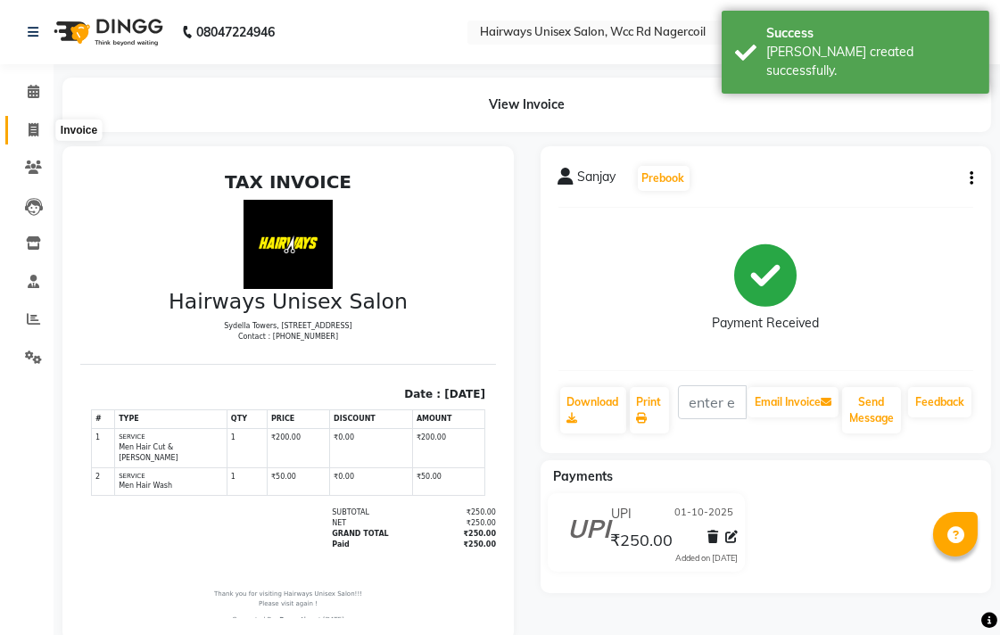
click at [25, 130] on span at bounding box center [33, 130] width 31 height 21
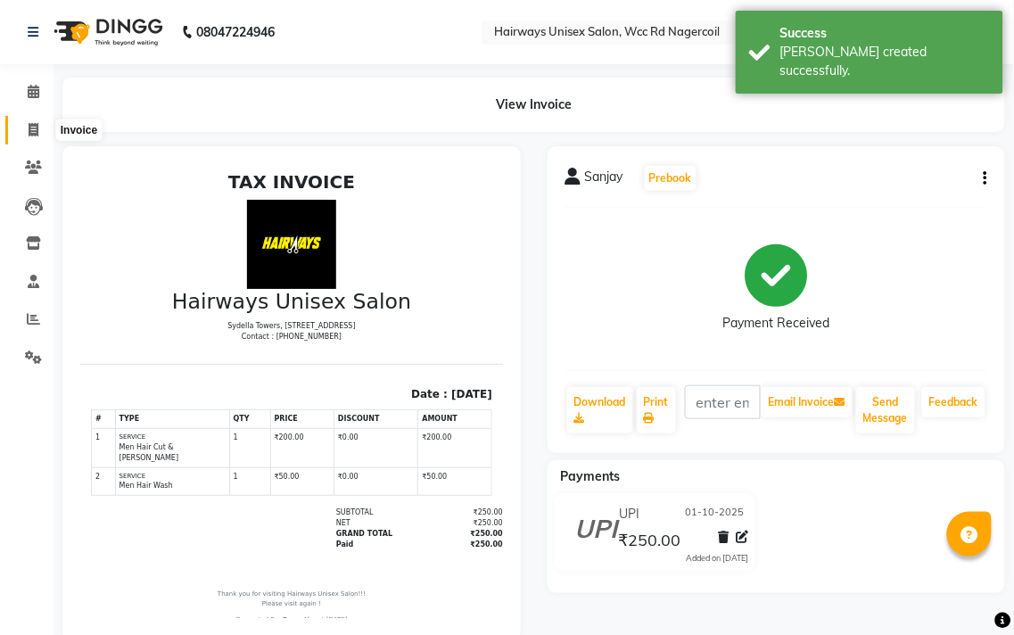
select select "6523"
select select "service"
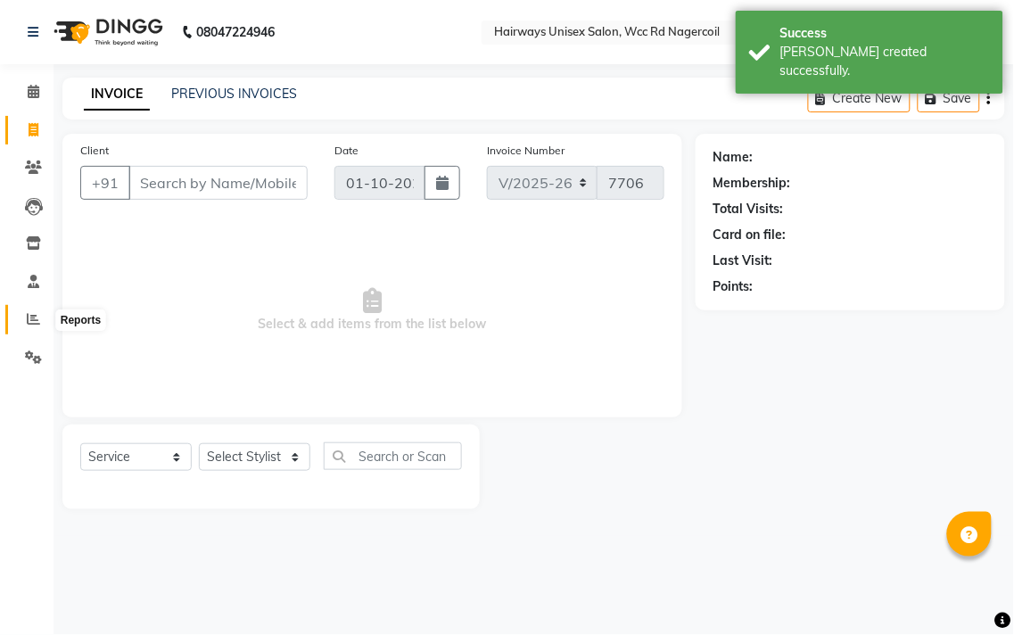
click at [29, 321] on icon at bounding box center [33, 318] width 13 height 13
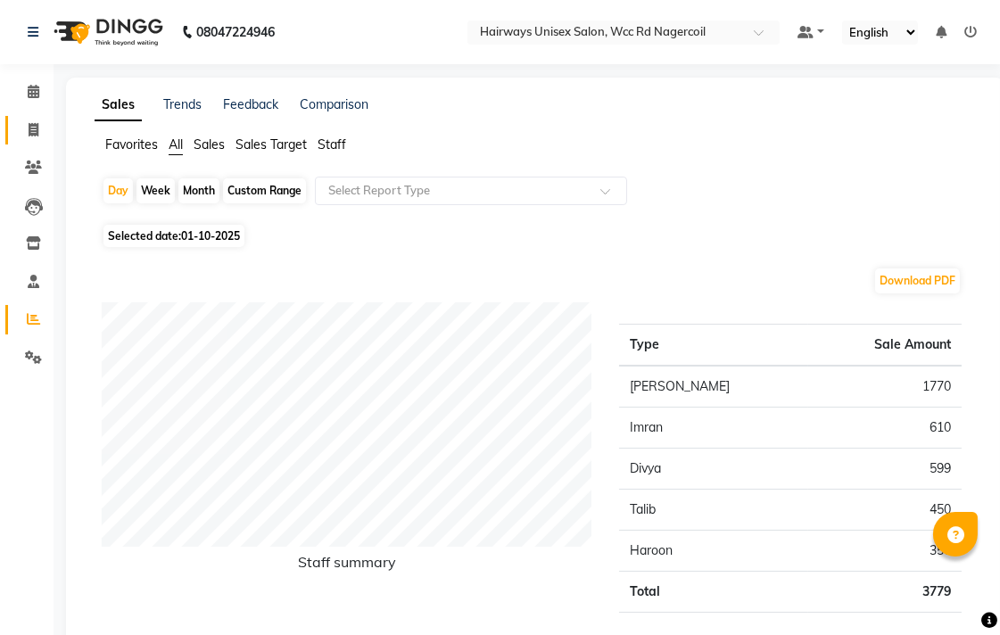
click at [28, 116] on link "Invoice" at bounding box center [26, 130] width 43 height 29
select select "service"
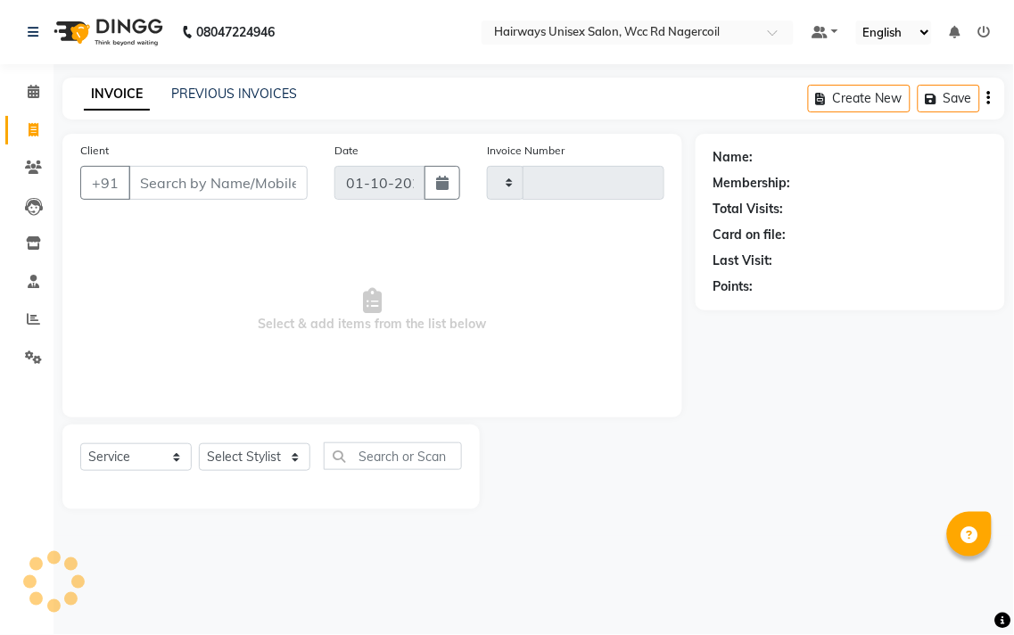
type input "7706"
select select "6523"
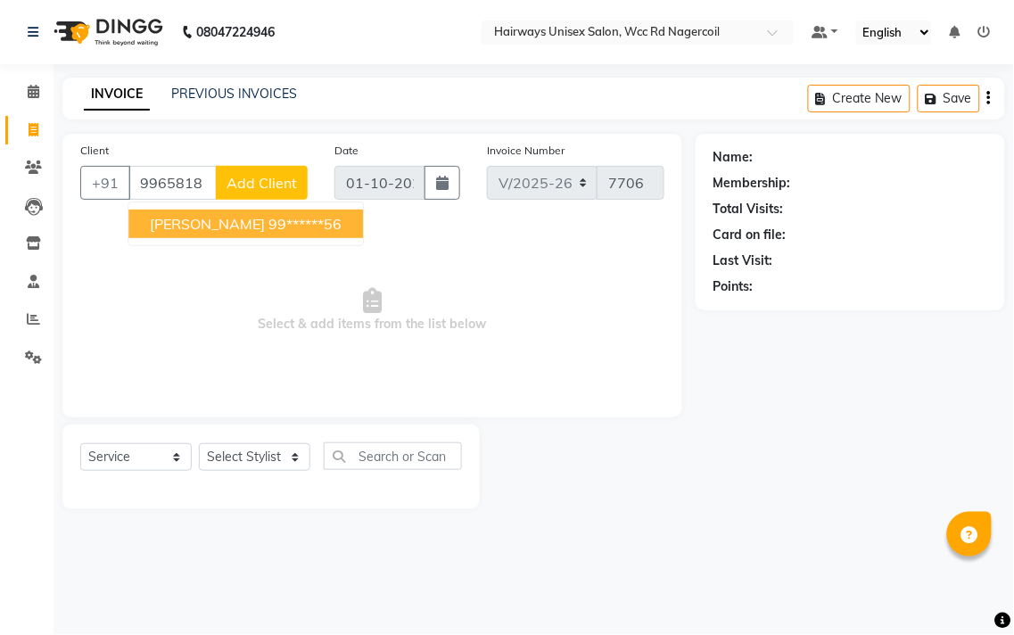
click at [236, 215] on span "[PERSON_NAME]" at bounding box center [207, 224] width 115 height 18
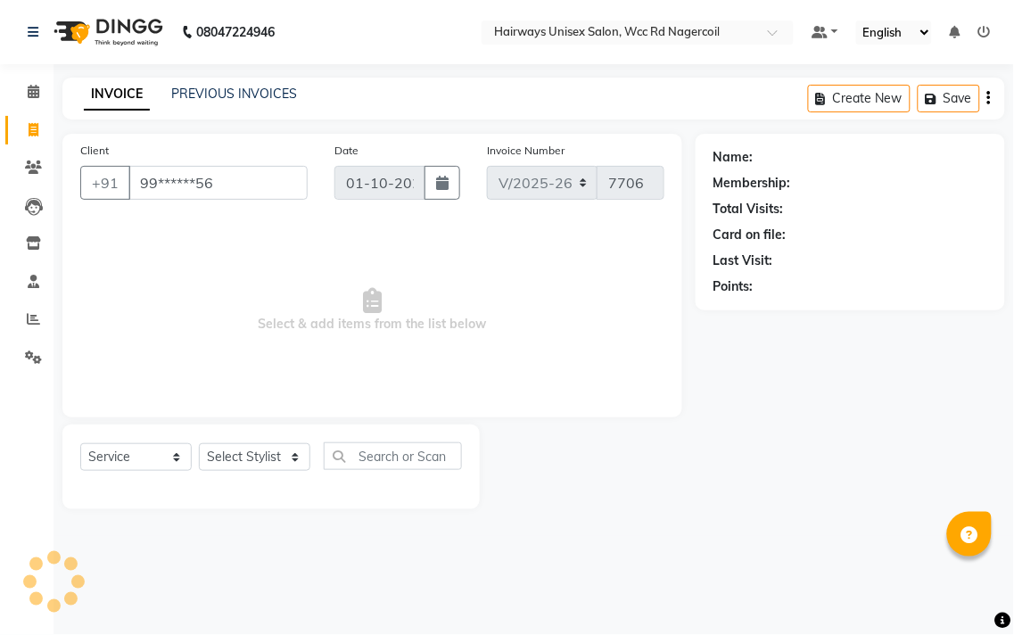
type input "99******56"
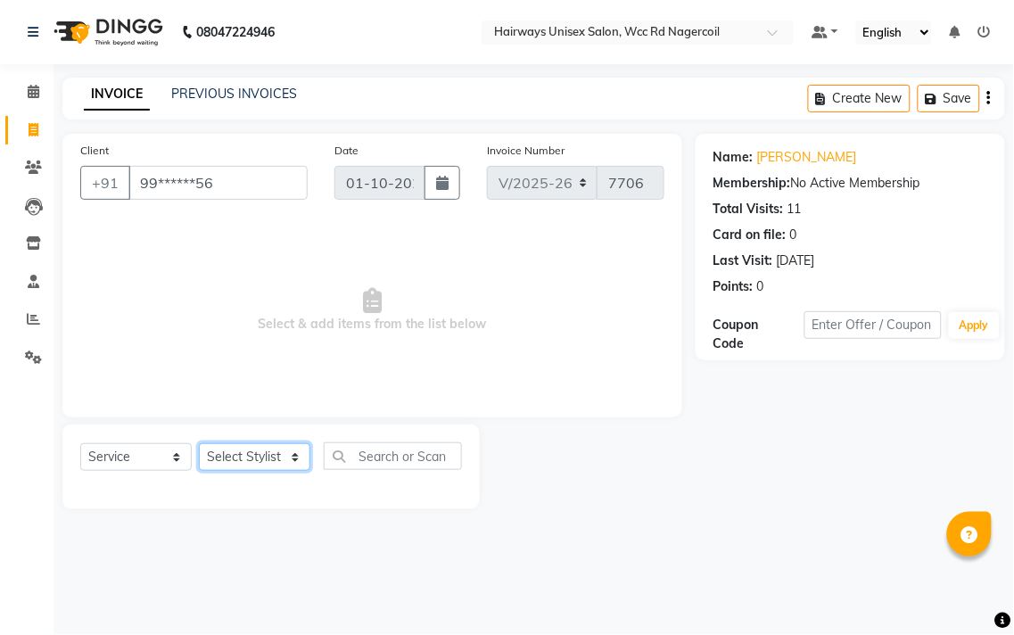
click at [274, 464] on select "Select Stylist Admin Chitra divya [PERSON_NAME] [PERSON_NAME] Reception [PERSON…" at bounding box center [254, 457] width 111 height 28
select select "49917"
click at [199, 444] on select "Select Stylist Admin Chitra divya [PERSON_NAME] [PERSON_NAME] Reception [PERSON…" at bounding box center [254, 457] width 111 height 28
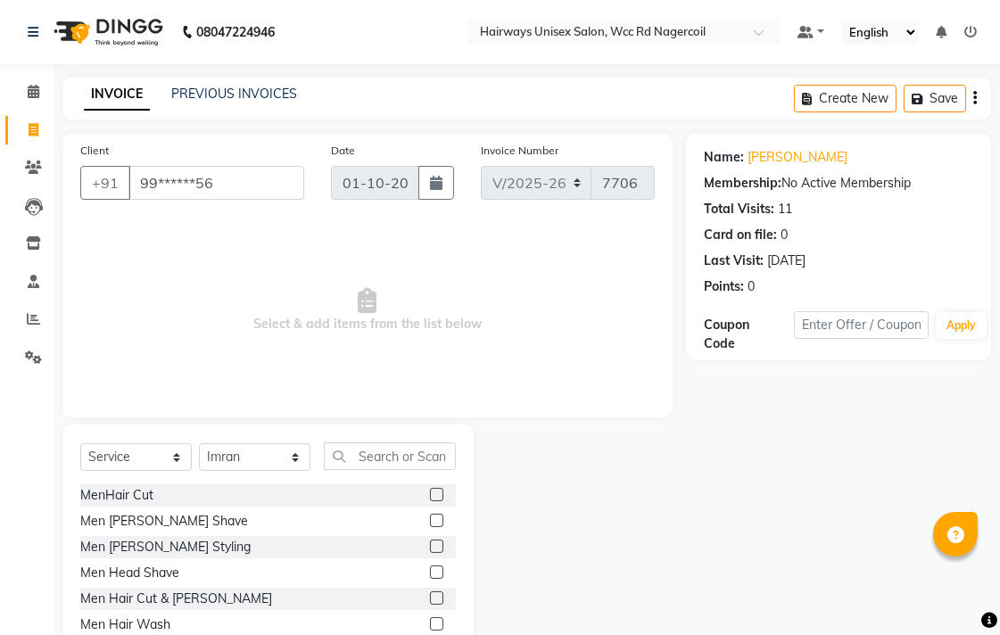
click at [430, 600] on label at bounding box center [436, 597] width 13 height 13
click at [430, 600] on input "checkbox" at bounding box center [436, 599] width 12 height 12
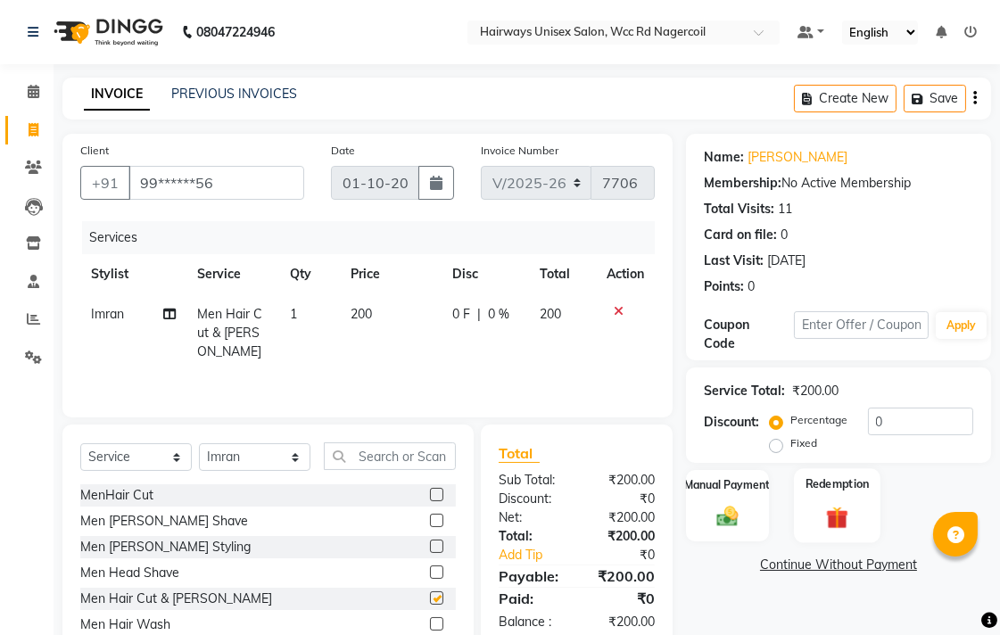
checkbox input "false"
click at [690, 512] on div "Manual Payment" at bounding box center [727, 505] width 87 height 75
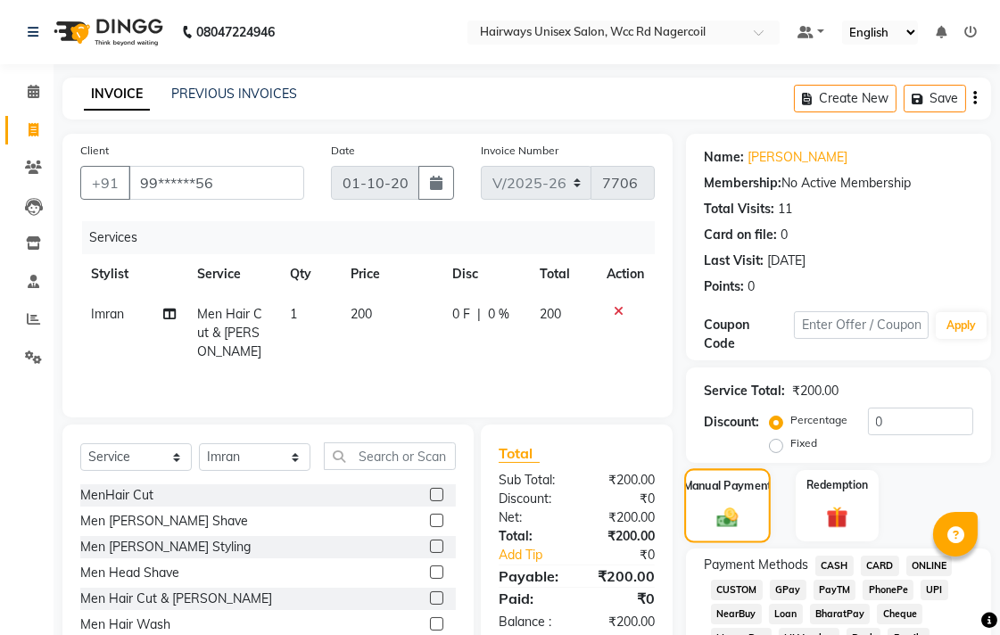
scroll to position [297, 0]
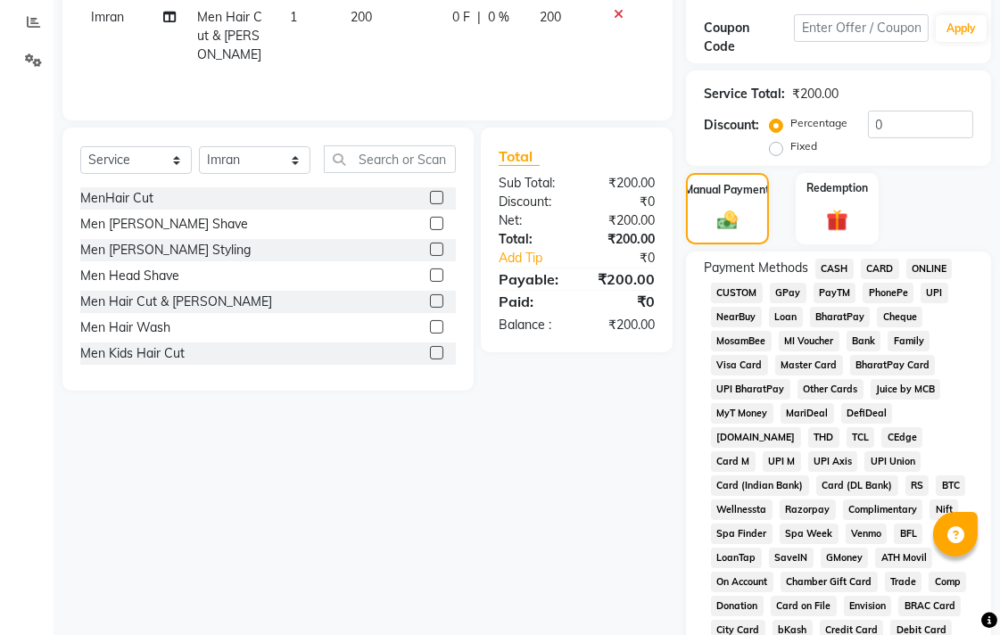
click at [928, 300] on span "UPI" at bounding box center [934, 293] width 28 height 21
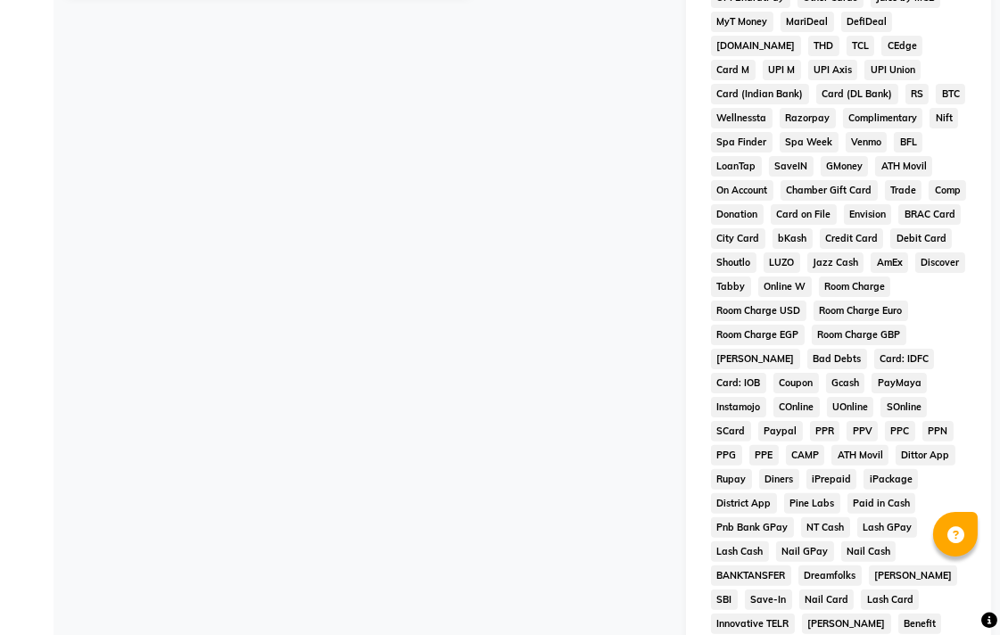
scroll to position [792, 0]
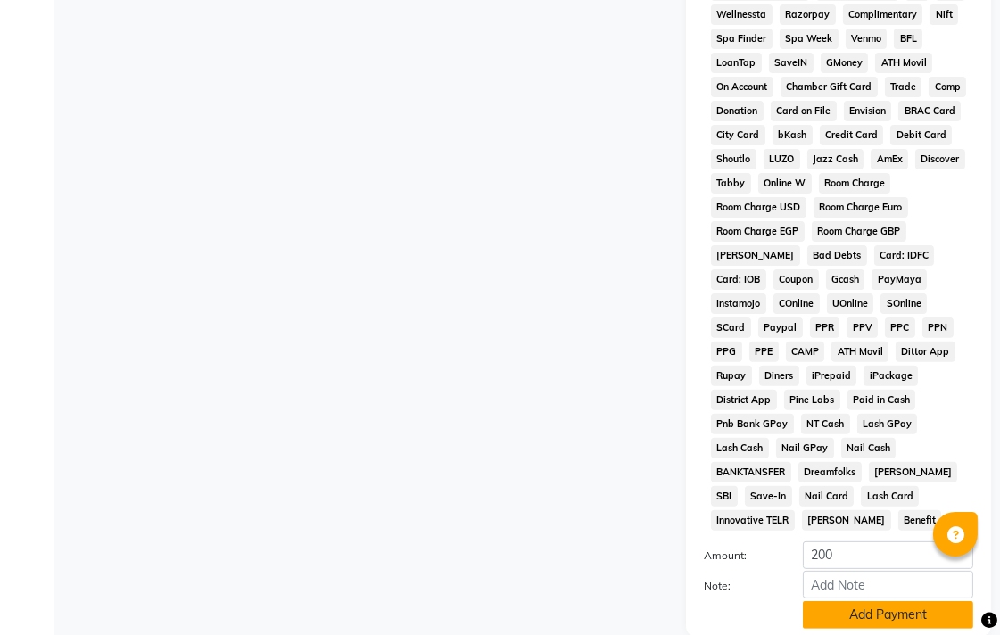
click at [852, 601] on button "Add Payment" at bounding box center [888, 615] width 170 height 28
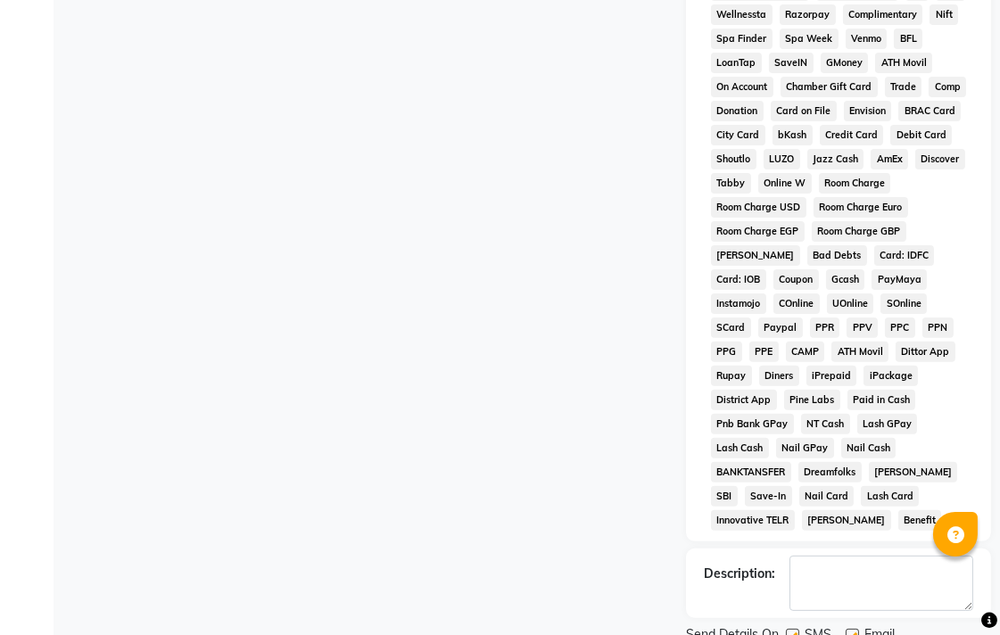
scroll to position [845, 0]
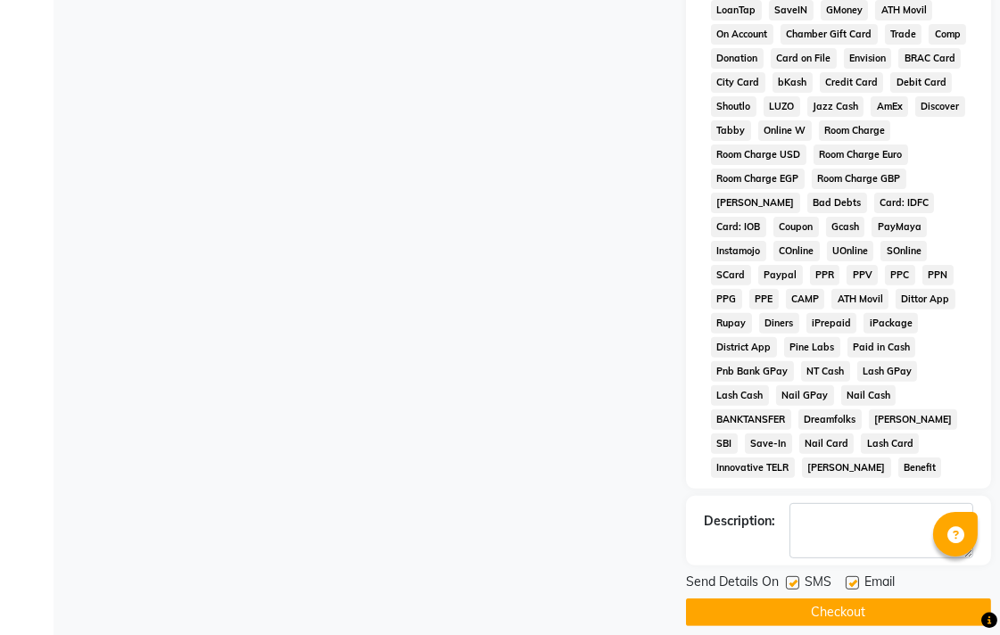
click at [850, 598] on button "Checkout" at bounding box center [838, 612] width 305 height 28
